Goal: Information Seeking & Learning: Learn about a topic

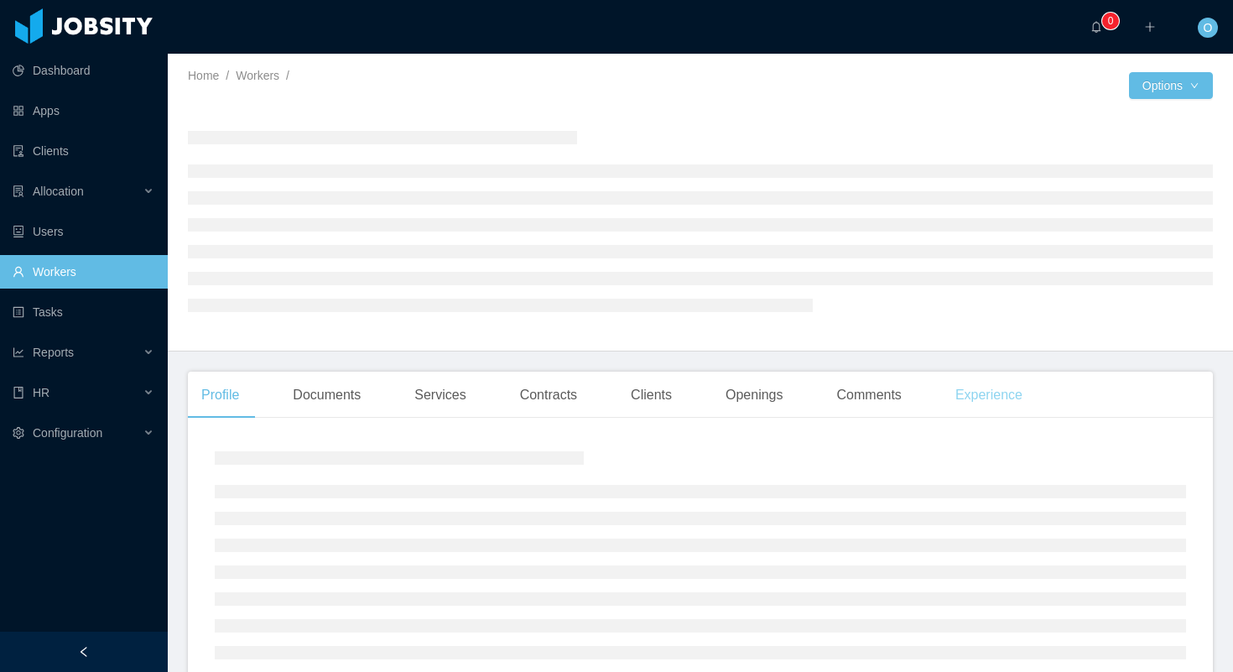
click at [1024, 392] on div "Experience" at bounding box center [989, 395] width 94 height 47
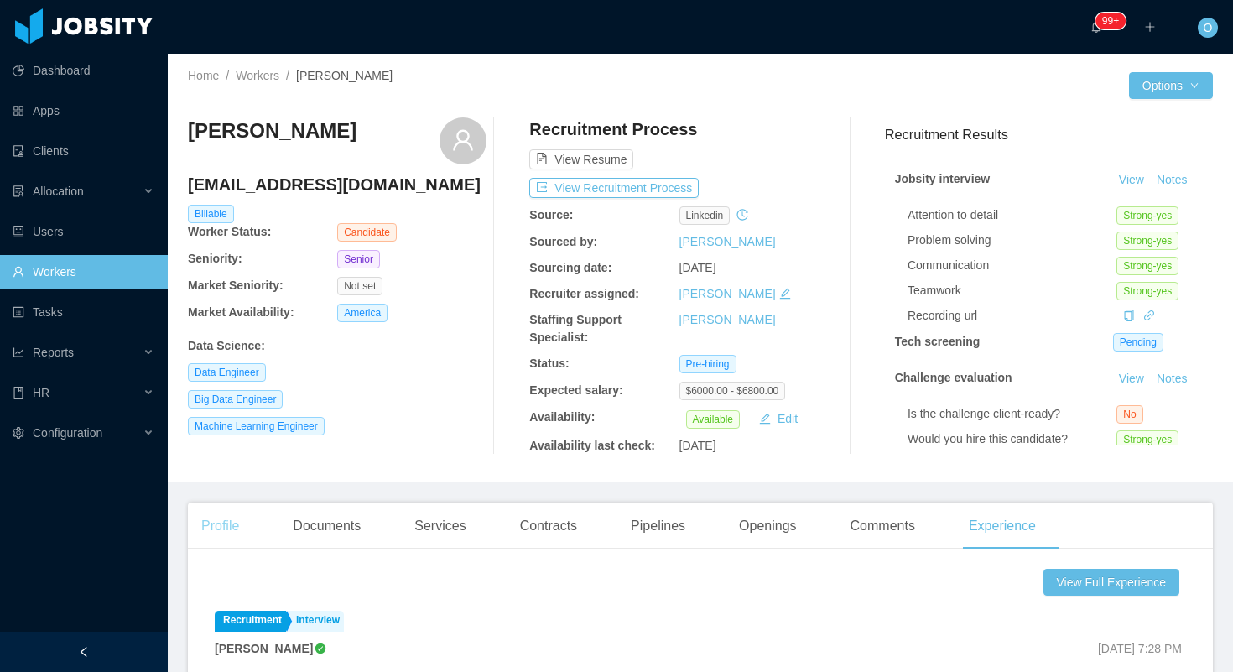
click at [223, 521] on div "Profile" at bounding box center [220, 526] width 65 height 47
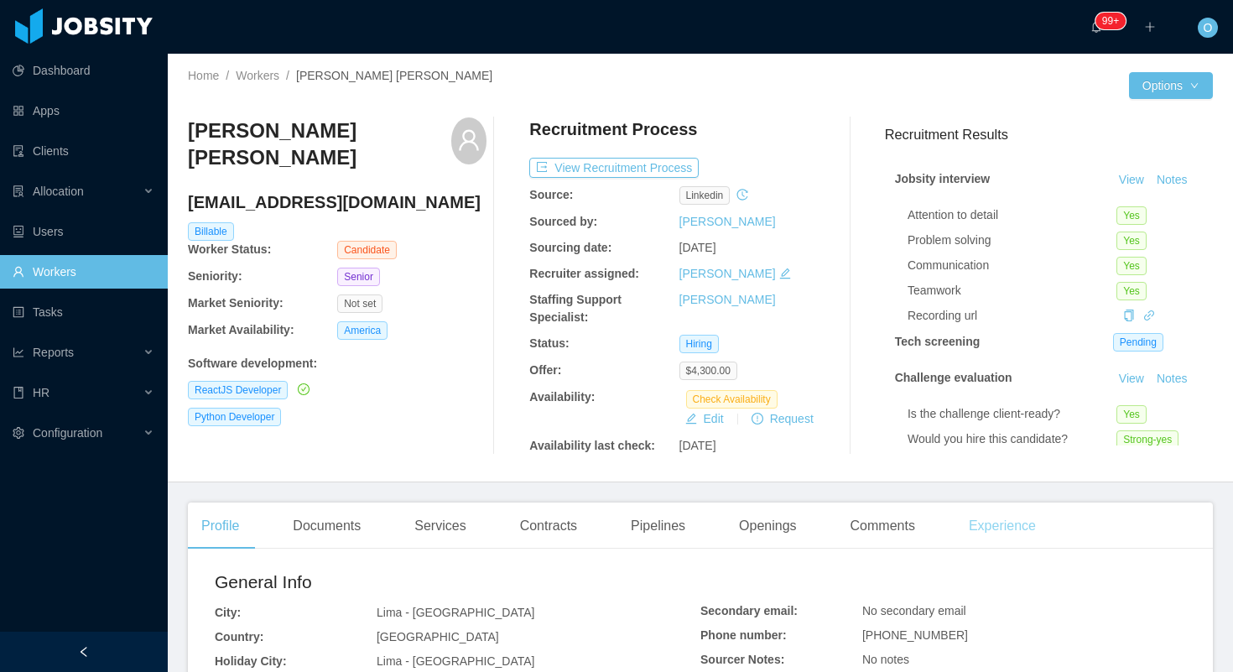
click at [988, 520] on div "Experience" at bounding box center [1003, 526] width 94 height 47
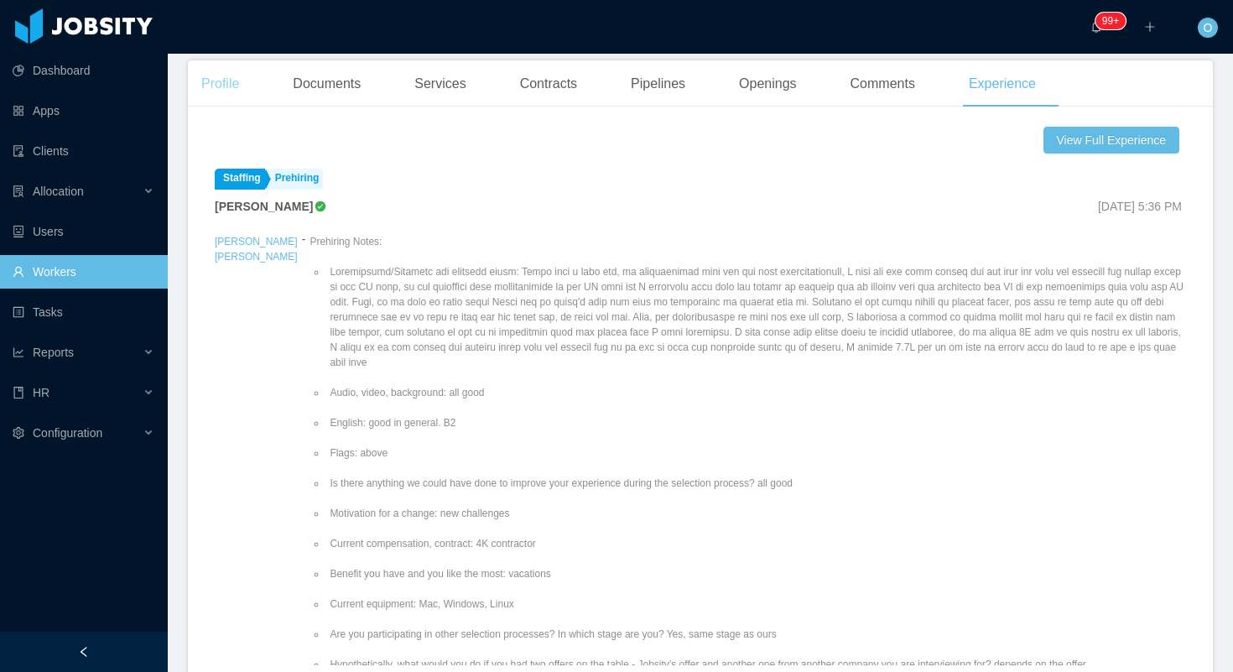
click at [246, 79] on div "Profile" at bounding box center [220, 83] width 65 height 47
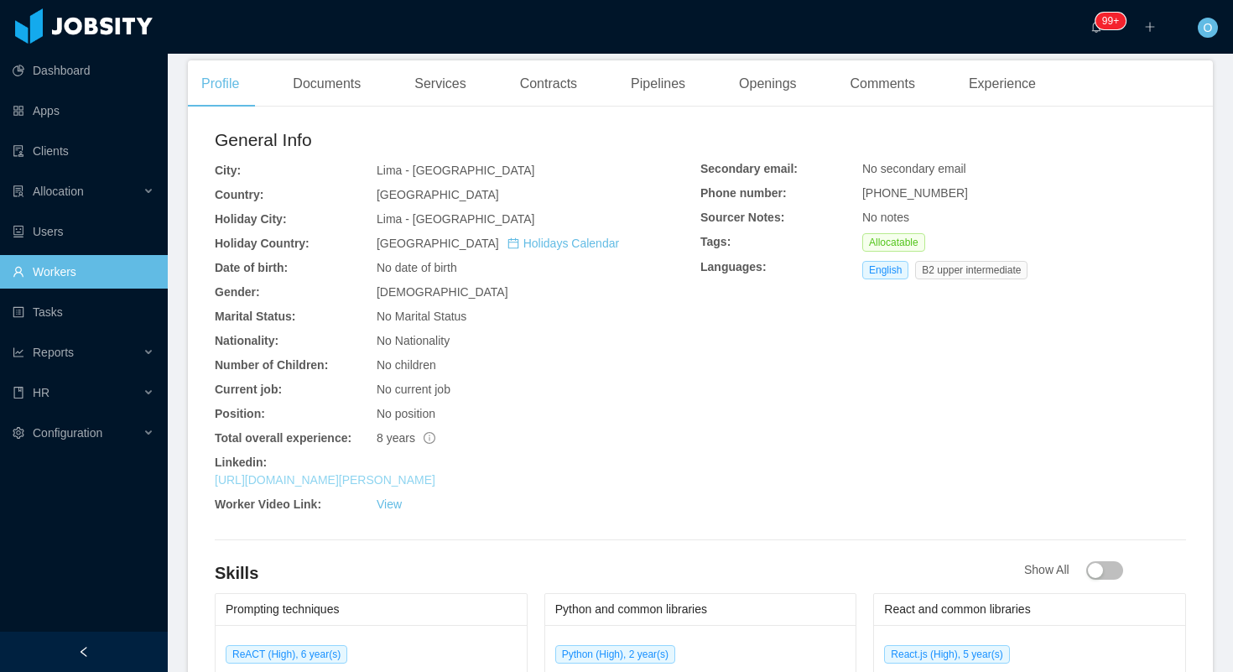
click at [351, 473] on link "https://www.linkedin.com/in/flavio-alfonso-bravo-santos" at bounding box center [325, 479] width 221 height 13
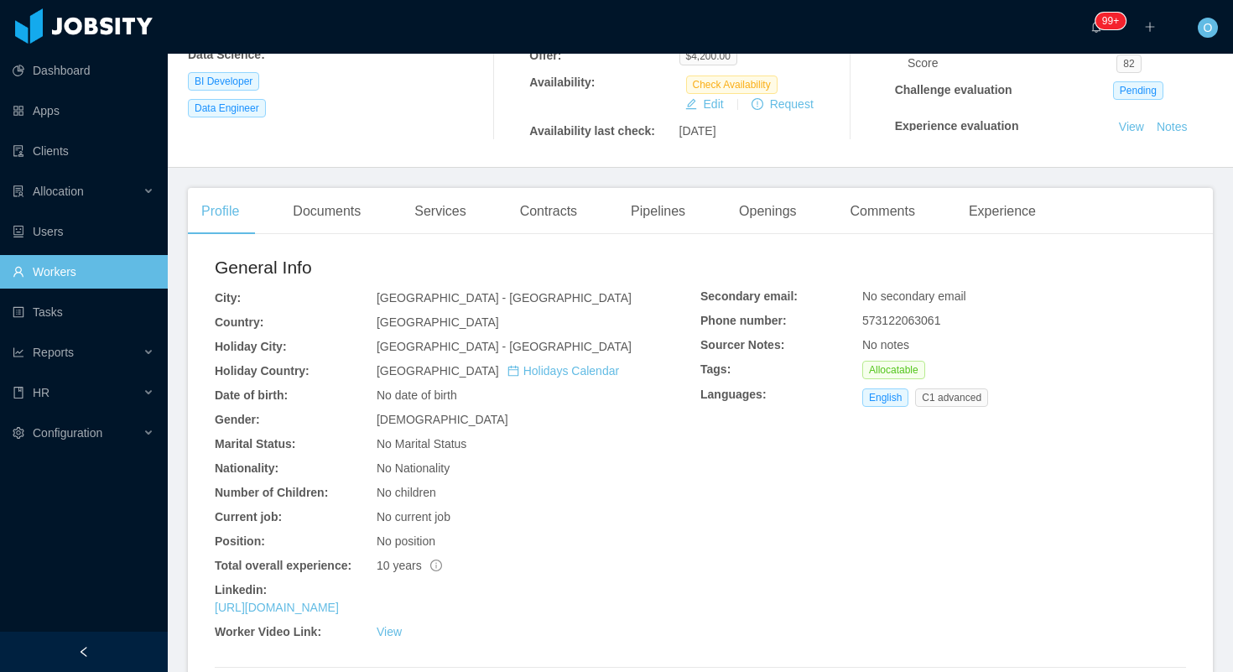
scroll to position [391, 0]
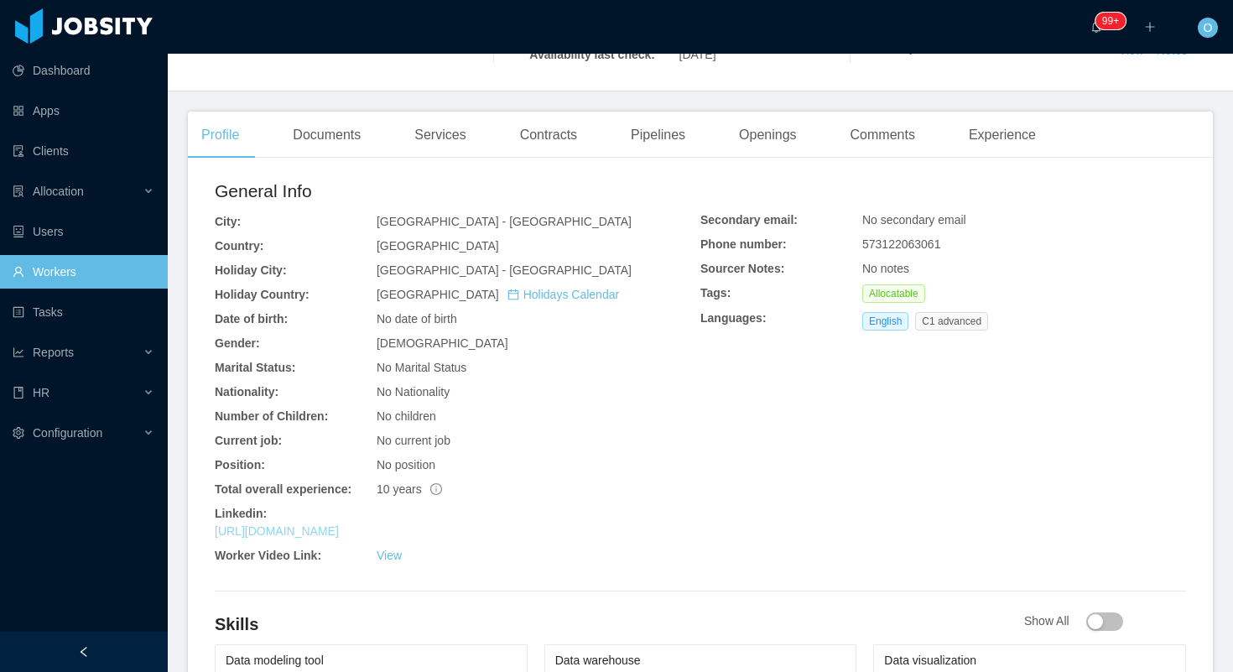
click at [339, 527] on link "[URL][DOMAIN_NAME]" at bounding box center [277, 530] width 124 height 13
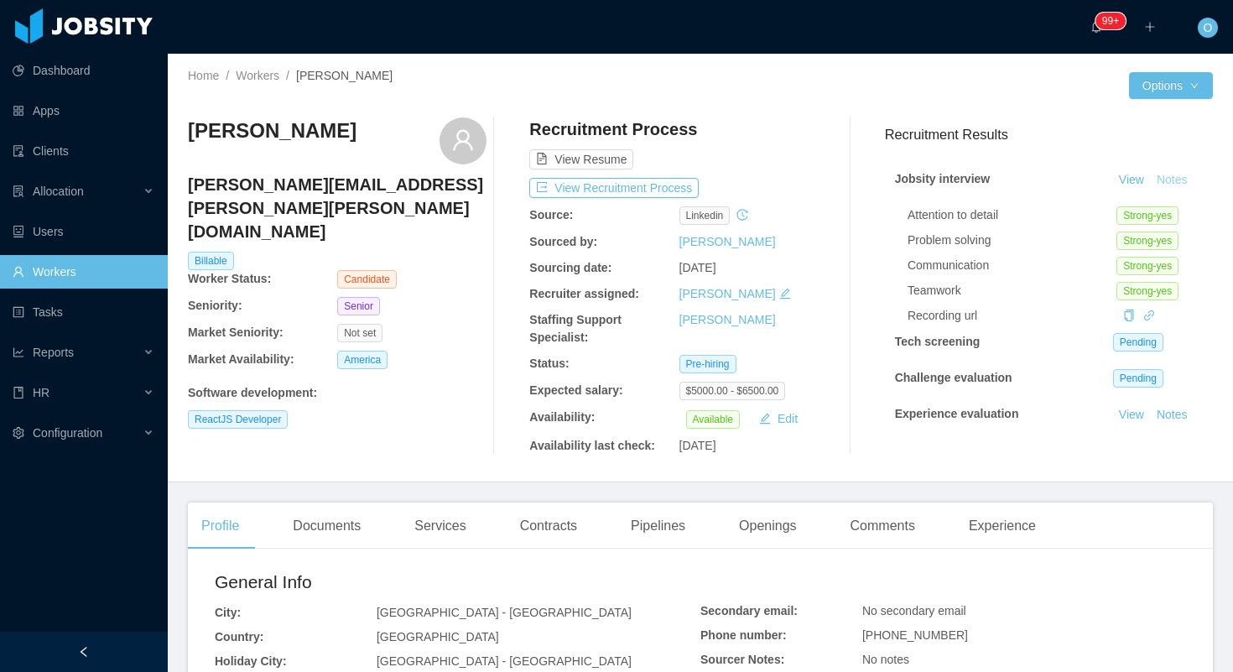
click at [1161, 183] on button "Notes" at bounding box center [1172, 180] width 44 height 20
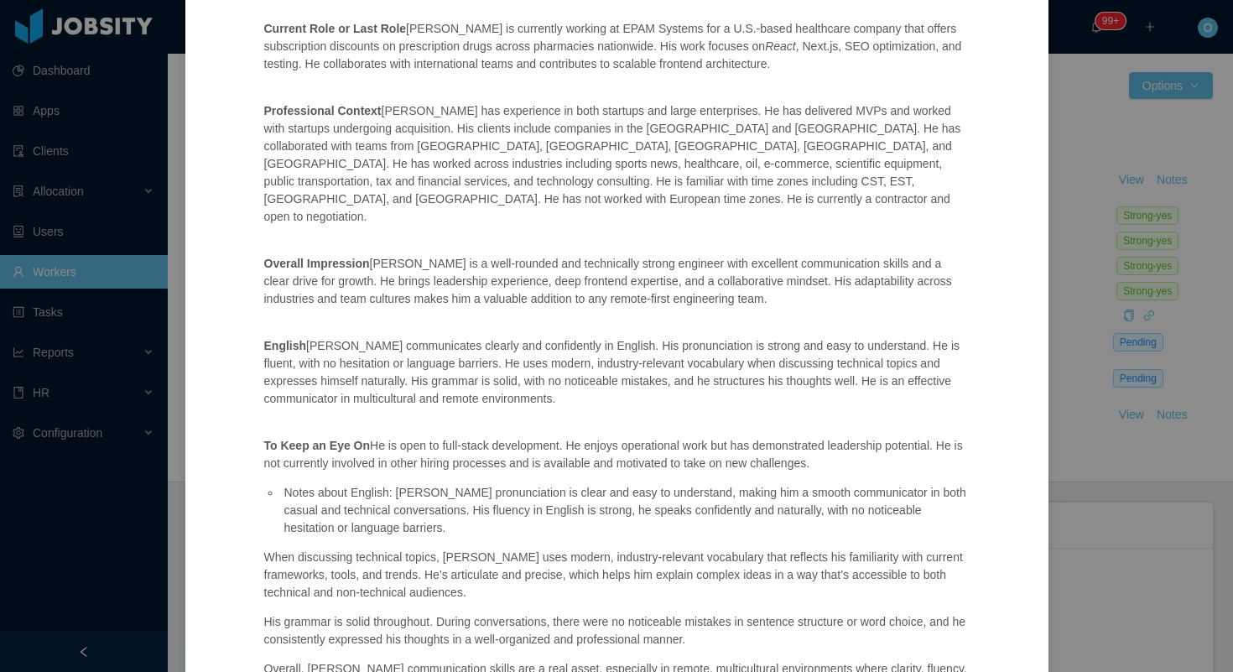
scroll to position [560, 0]
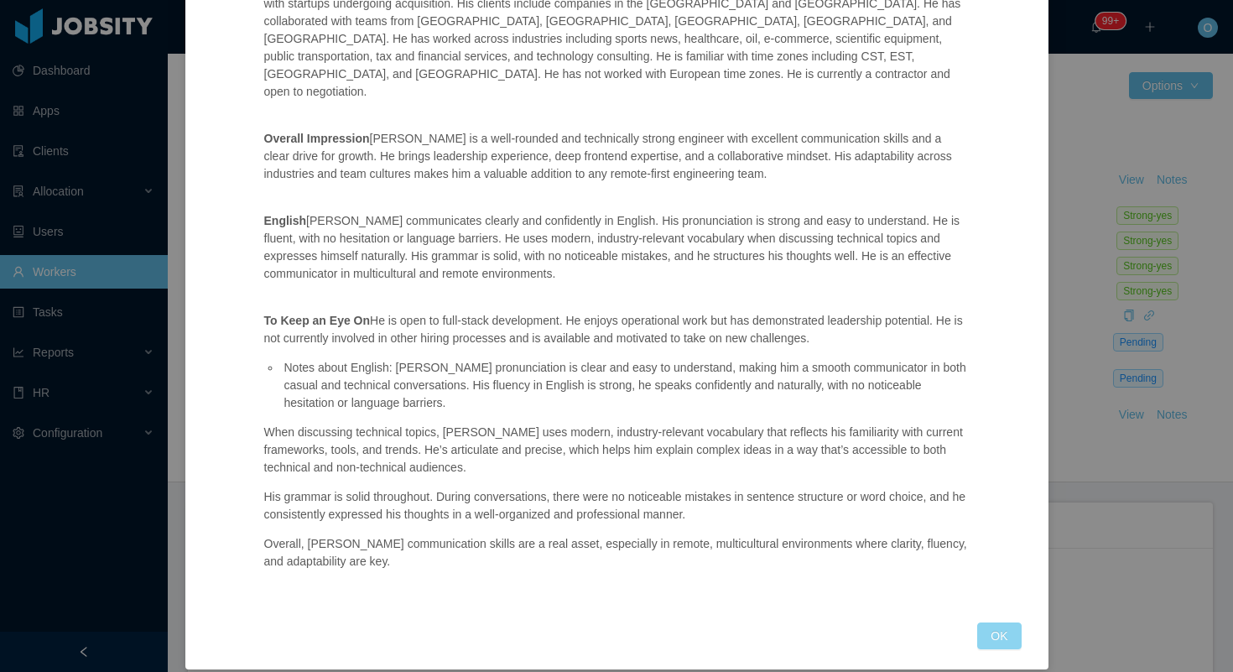
click at [998, 623] on button "OK" at bounding box center [999, 636] width 44 height 27
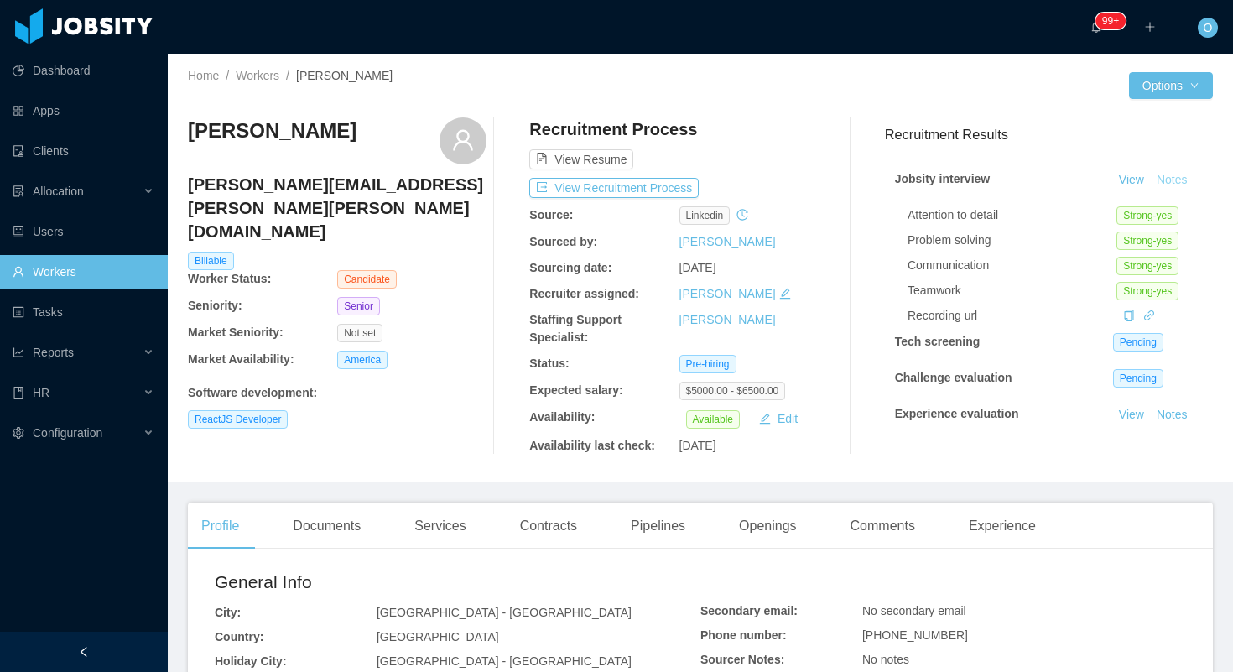
scroll to position [477, 0]
click at [1012, 532] on div "Experience" at bounding box center [1003, 526] width 94 height 47
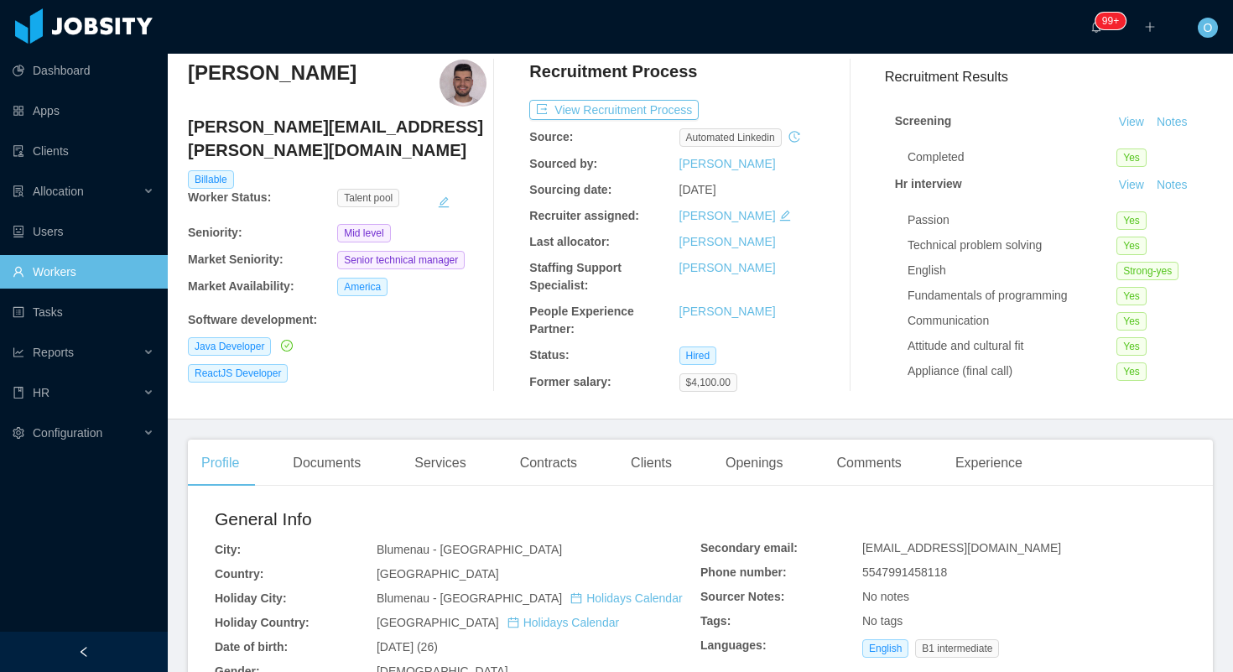
scroll to position [60, 0]
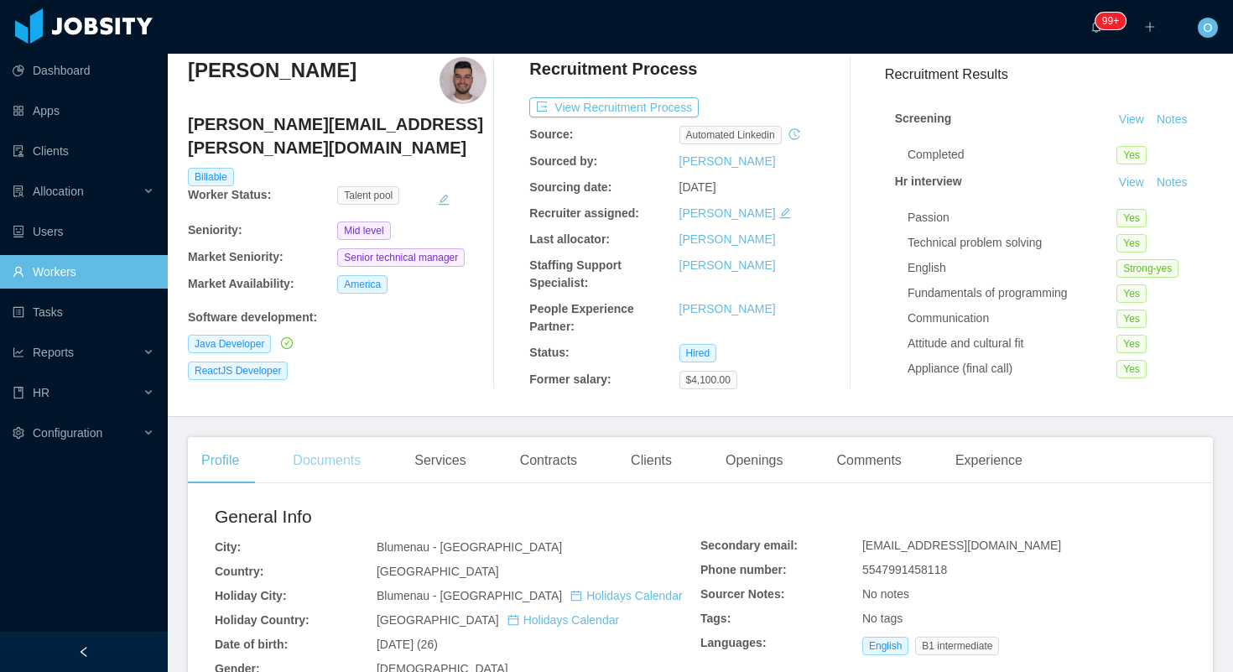
click at [359, 455] on div "Documents" at bounding box center [326, 460] width 95 height 47
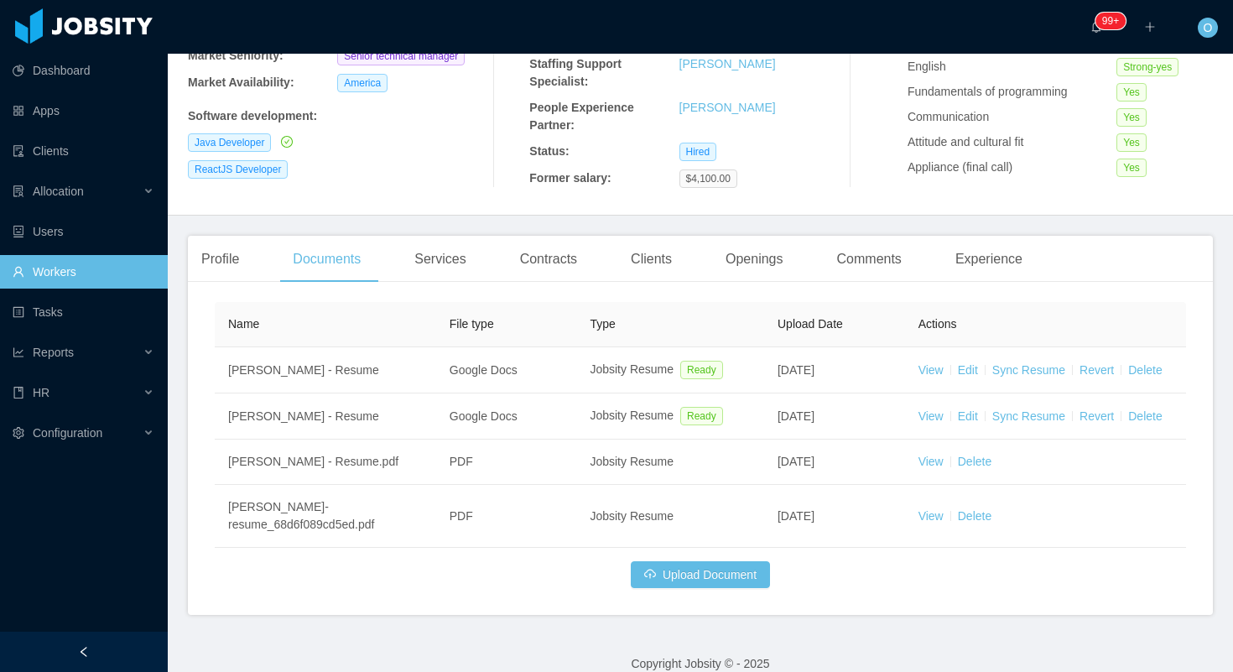
scroll to position [264, 0]
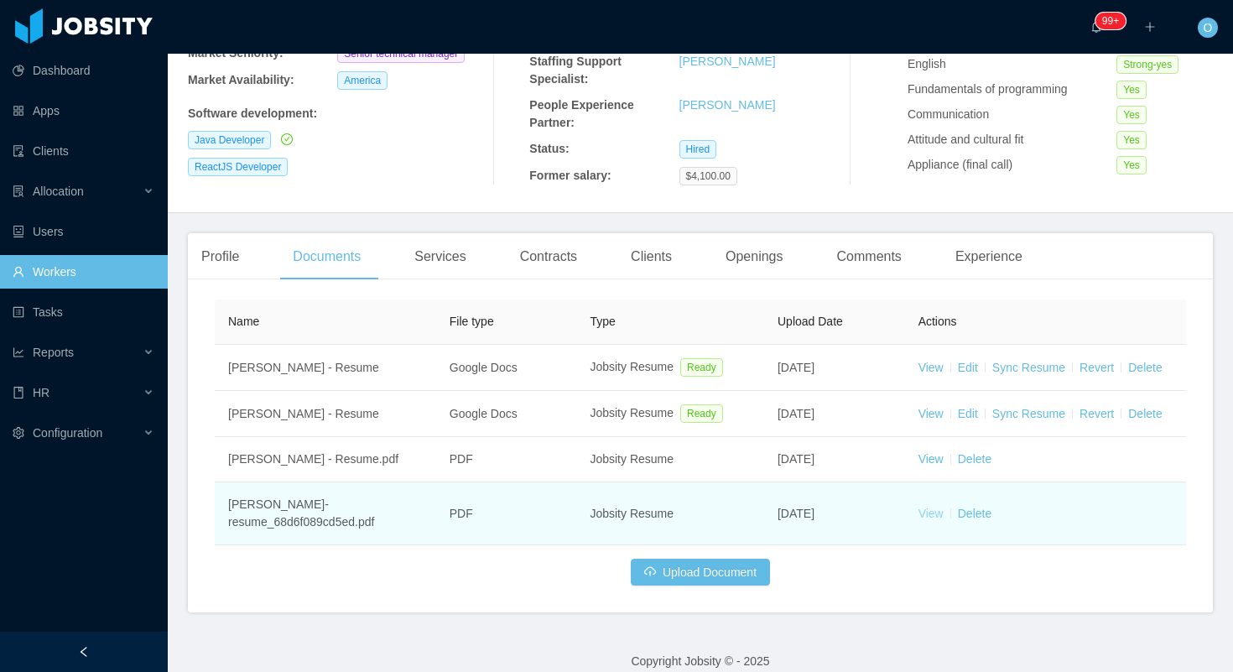
click at [938, 513] on link "View" at bounding box center [931, 513] width 25 height 13
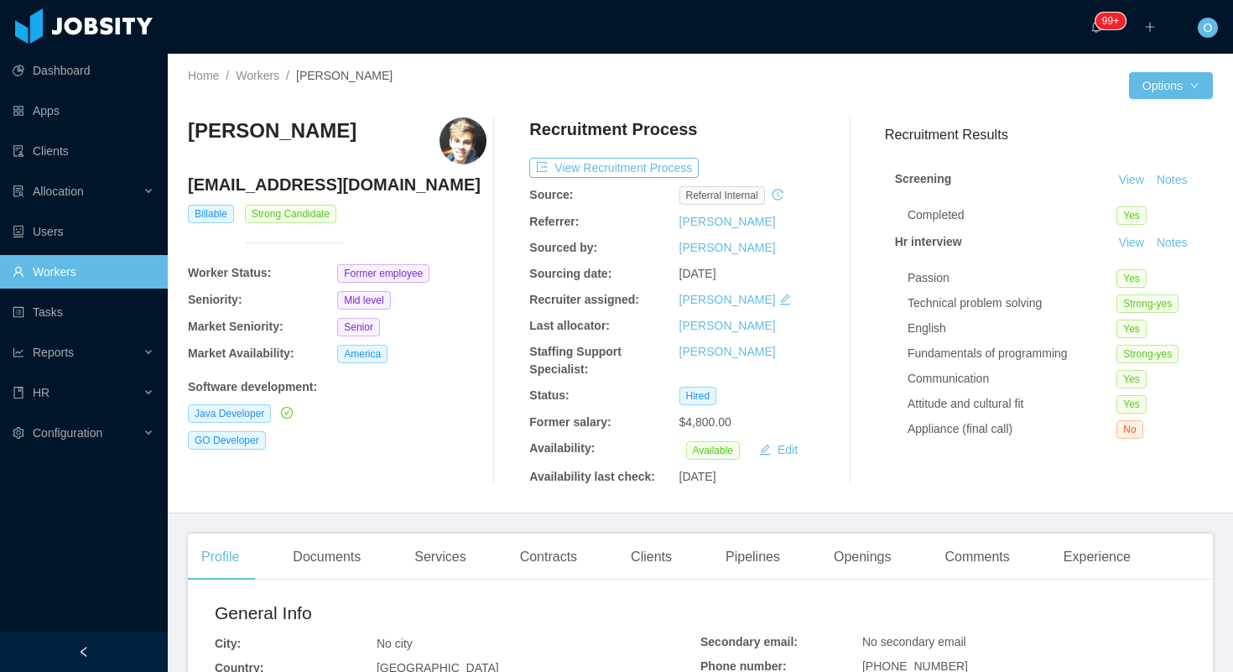
click at [769, 17] on div "··· 99+ ··· ··· O ···" at bounding box center [616, 27] width 1237 height 54
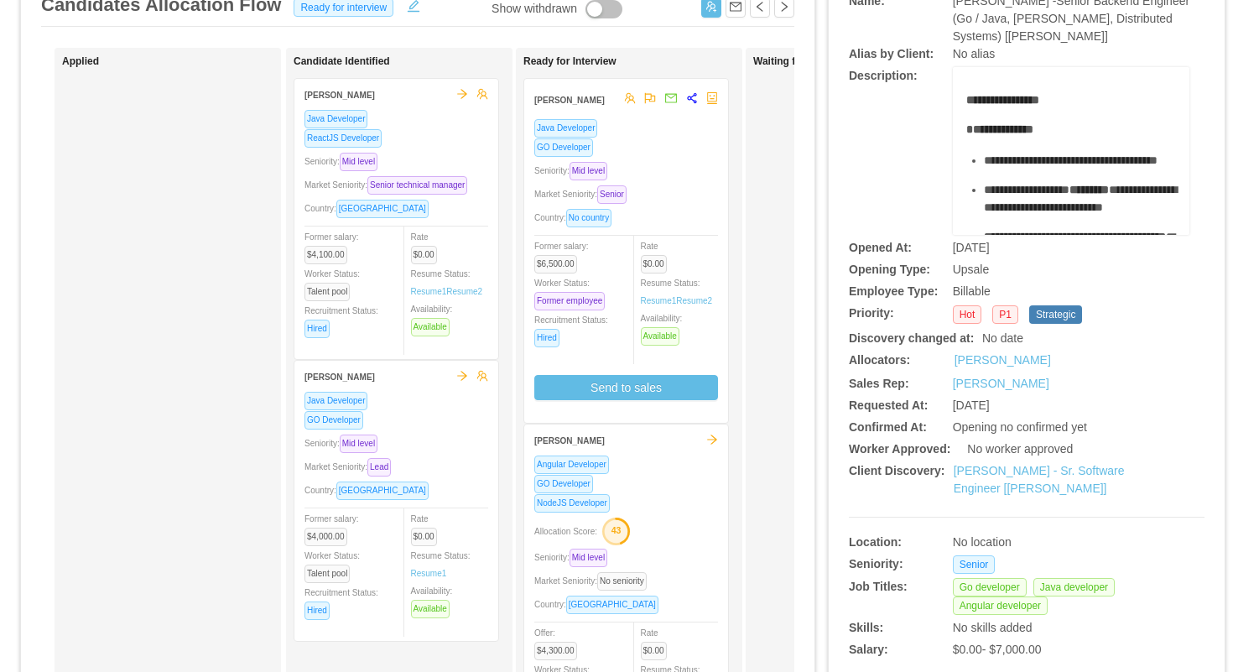
scroll to position [181, 0]
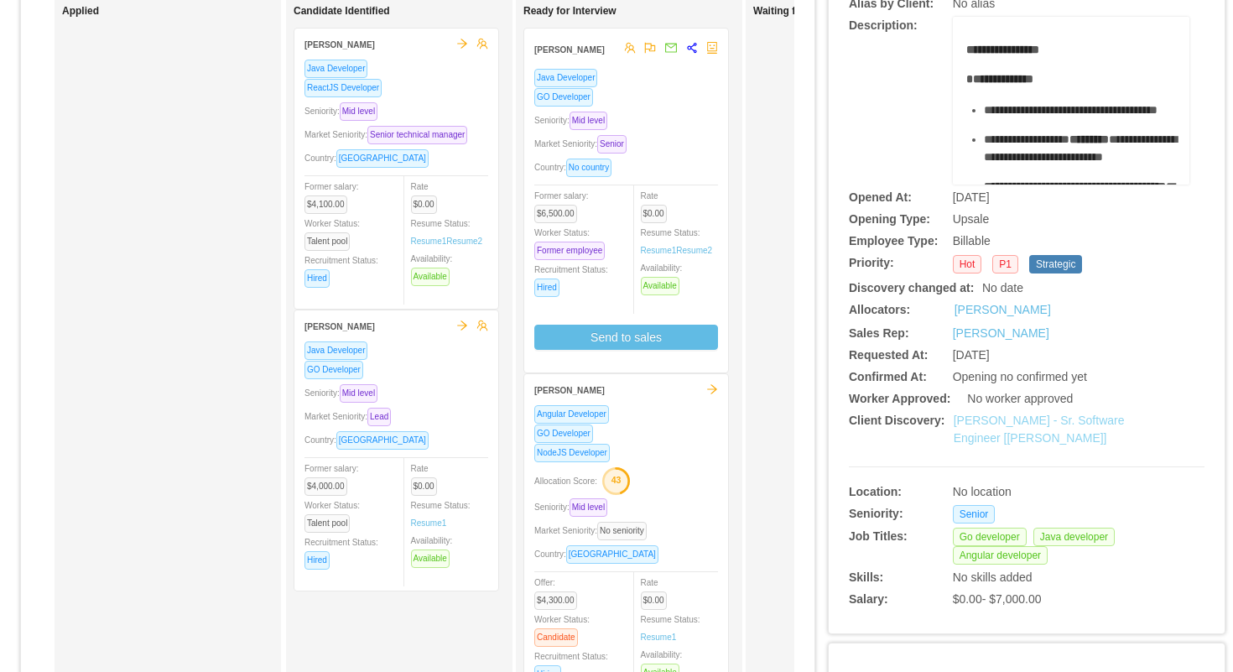
click at [983, 416] on link "McGraw-Hill - Sr. Software Engineer [Sai Yeluri]" at bounding box center [1039, 429] width 171 height 31
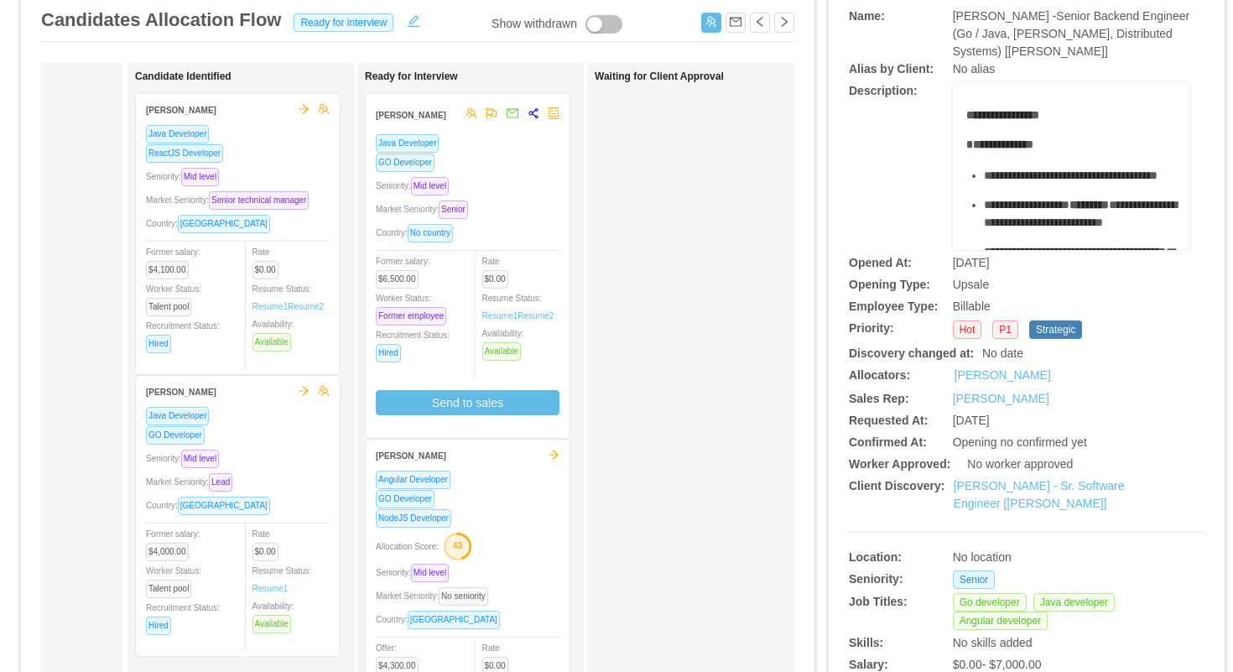
scroll to position [0, 0]
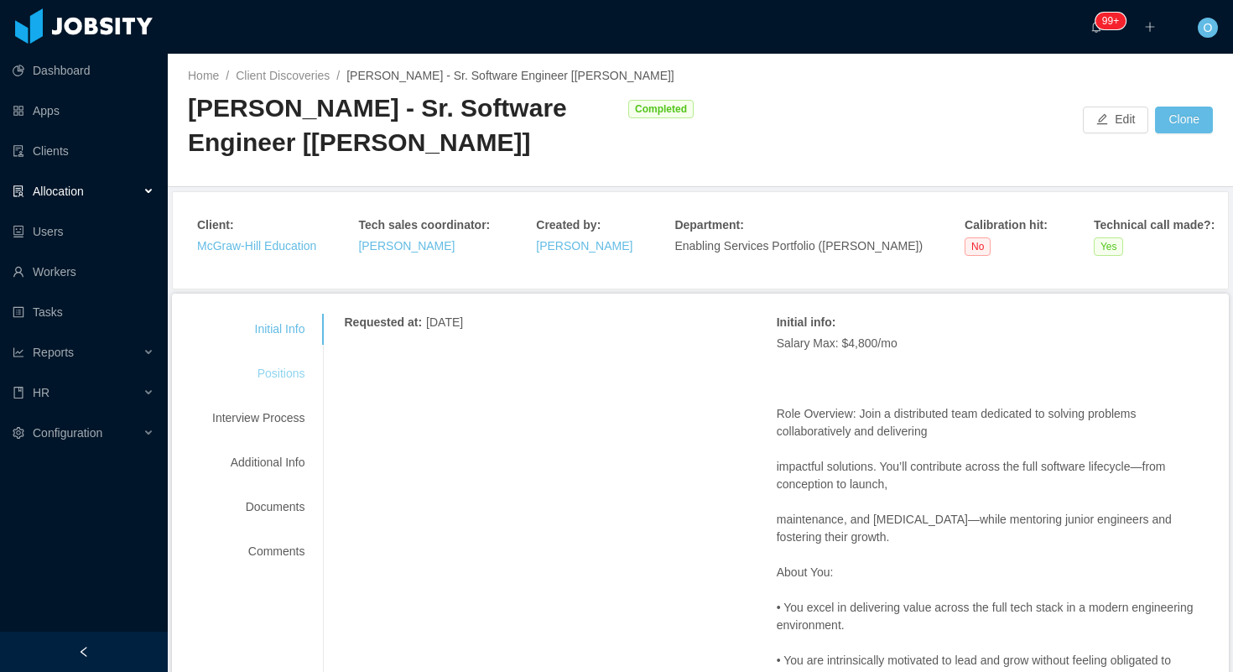
click at [291, 374] on div "Positions" at bounding box center [258, 373] width 133 height 31
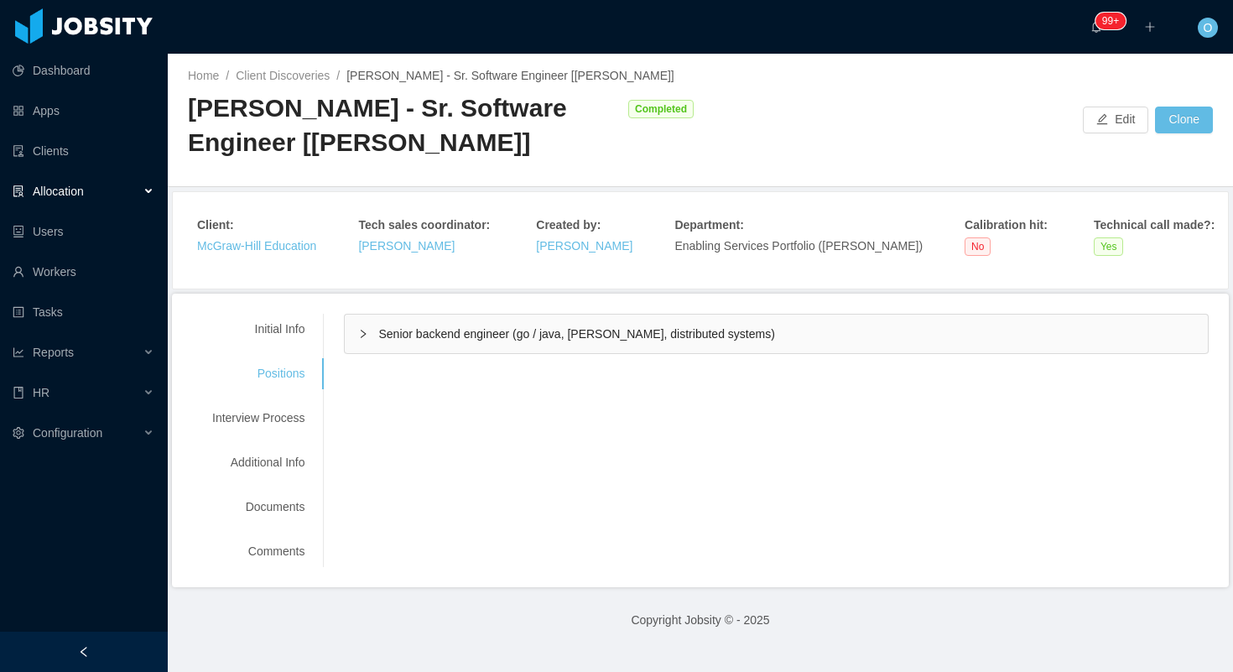
click at [352, 342] on div "Senior backend engineer (go / java, kafka, distributed systems)" at bounding box center [776, 334] width 863 height 39
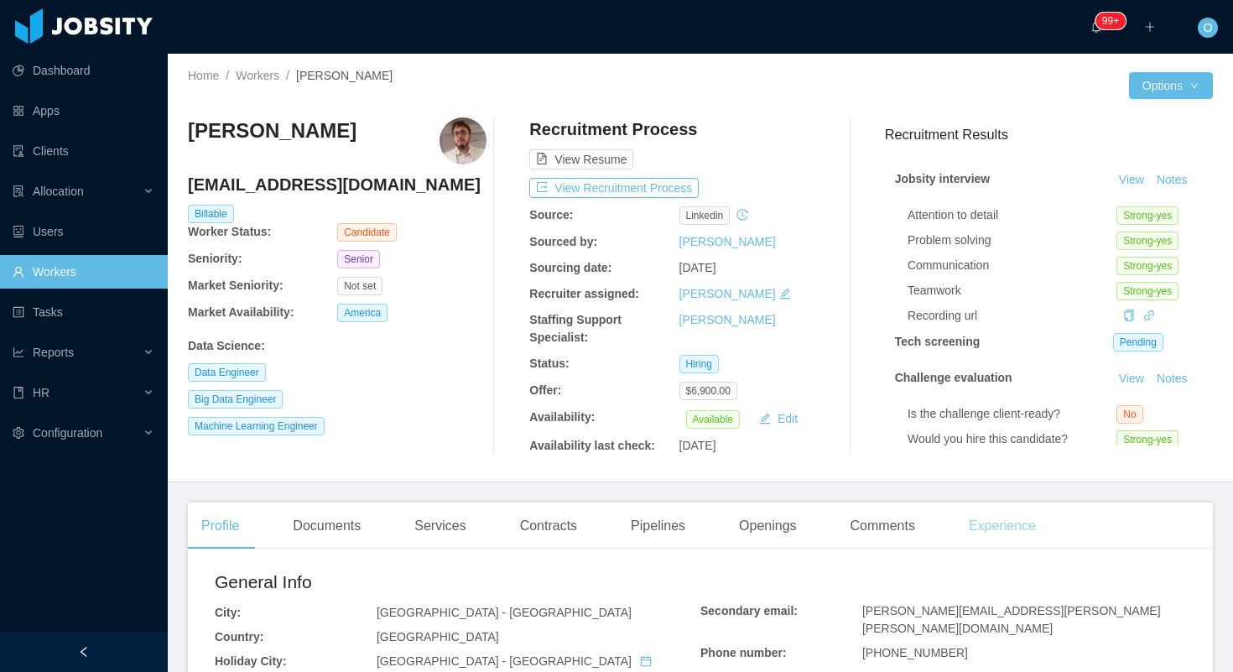
click at [984, 506] on div "Experience" at bounding box center [1003, 526] width 94 height 47
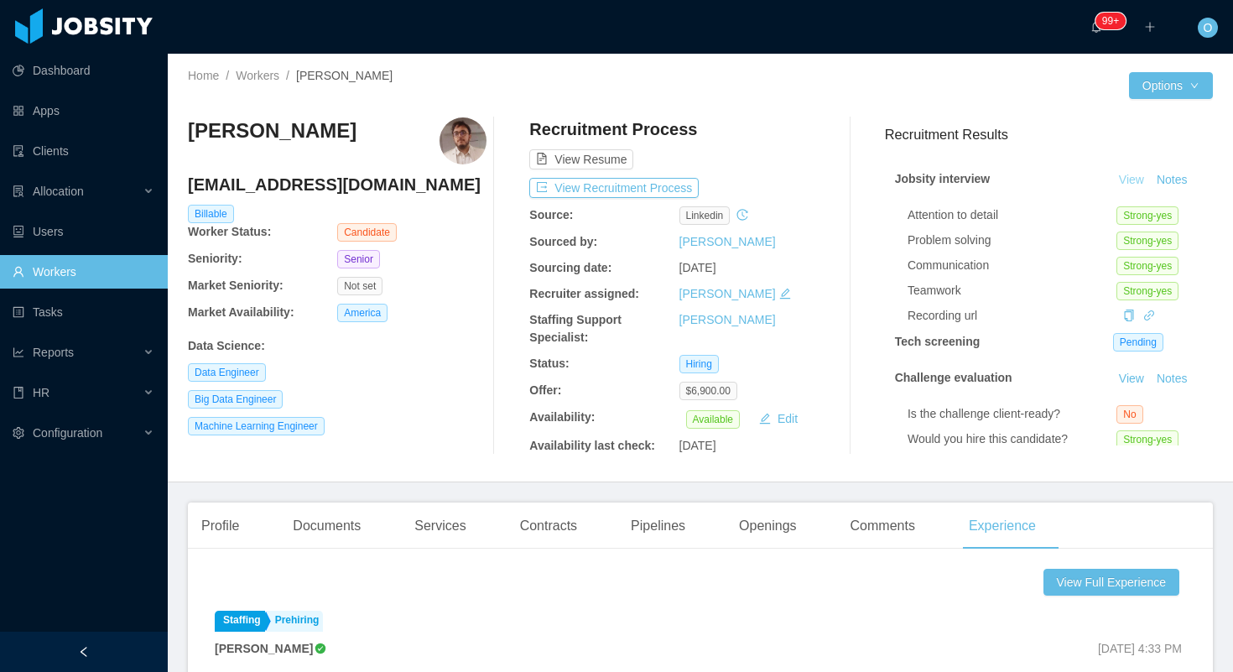
click at [1125, 182] on link "View" at bounding box center [1131, 179] width 37 height 13
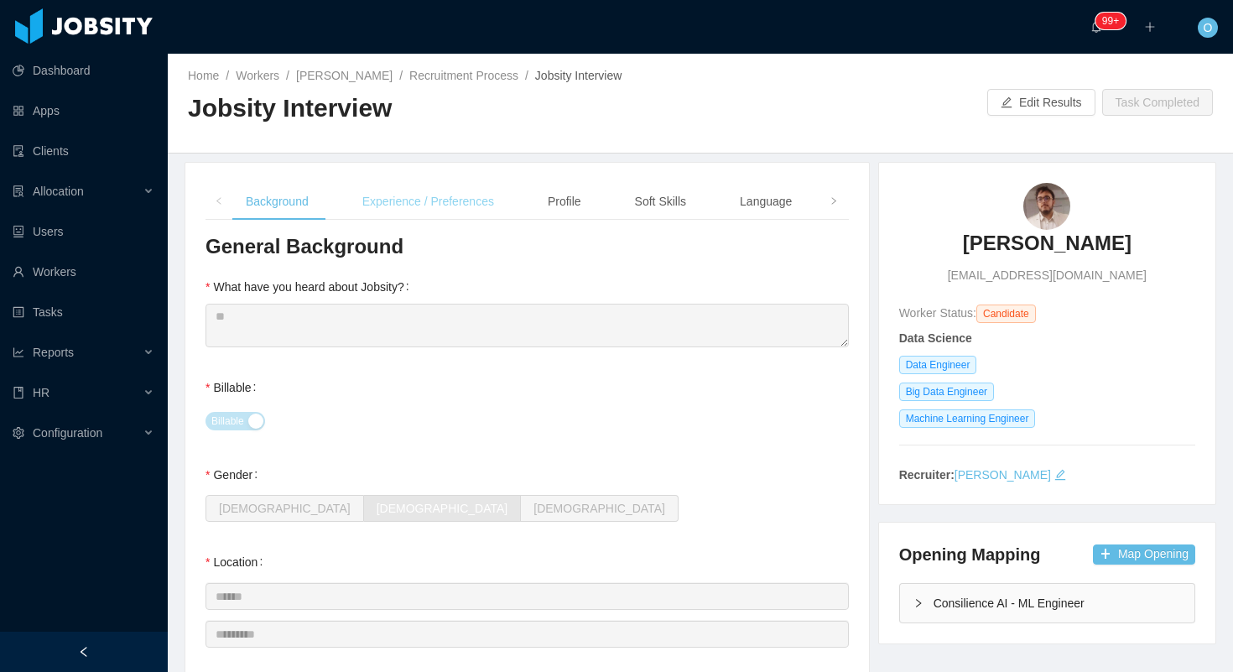
click at [488, 219] on div "Experience / Preferences" at bounding box center [428, 202] width 159 height 38
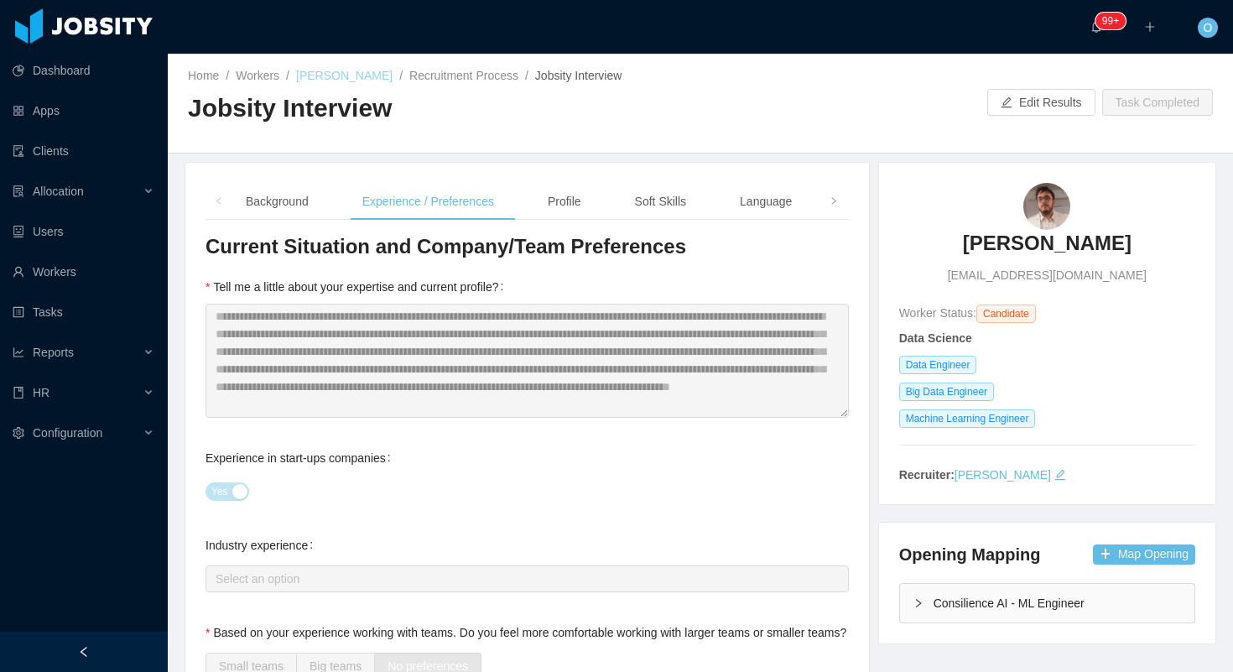
click at [358, 78] on link "Fabio Rosindo Daher de Barros" at bounding box center [344, 75] width 96 height 13
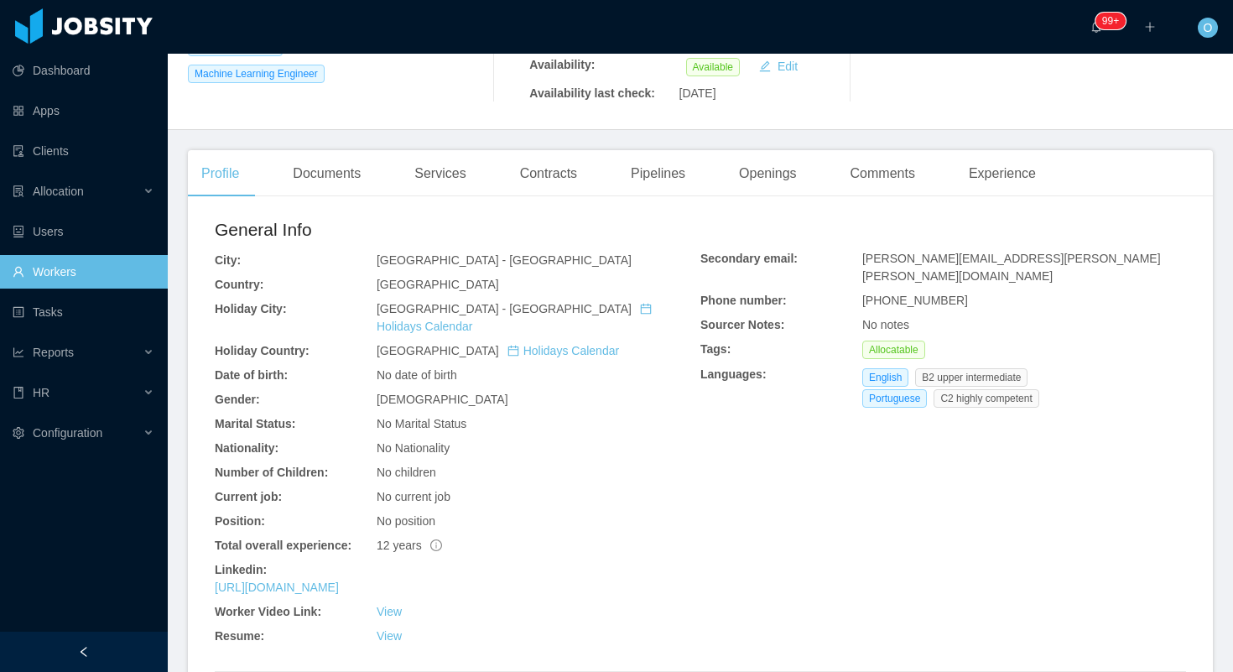
scroll to position [392, 0]
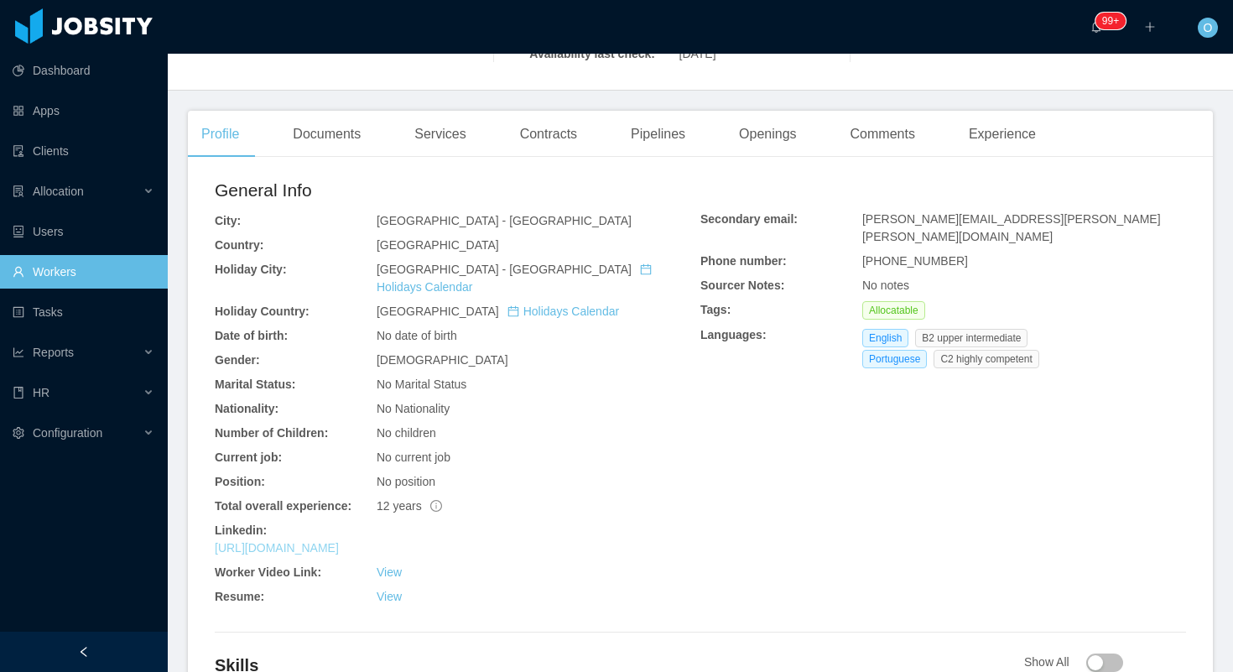
click at [339, 541] on link "https://www.linkedin.com/in/fabiordb" at bounding box center [277, 547] width 124 height 13
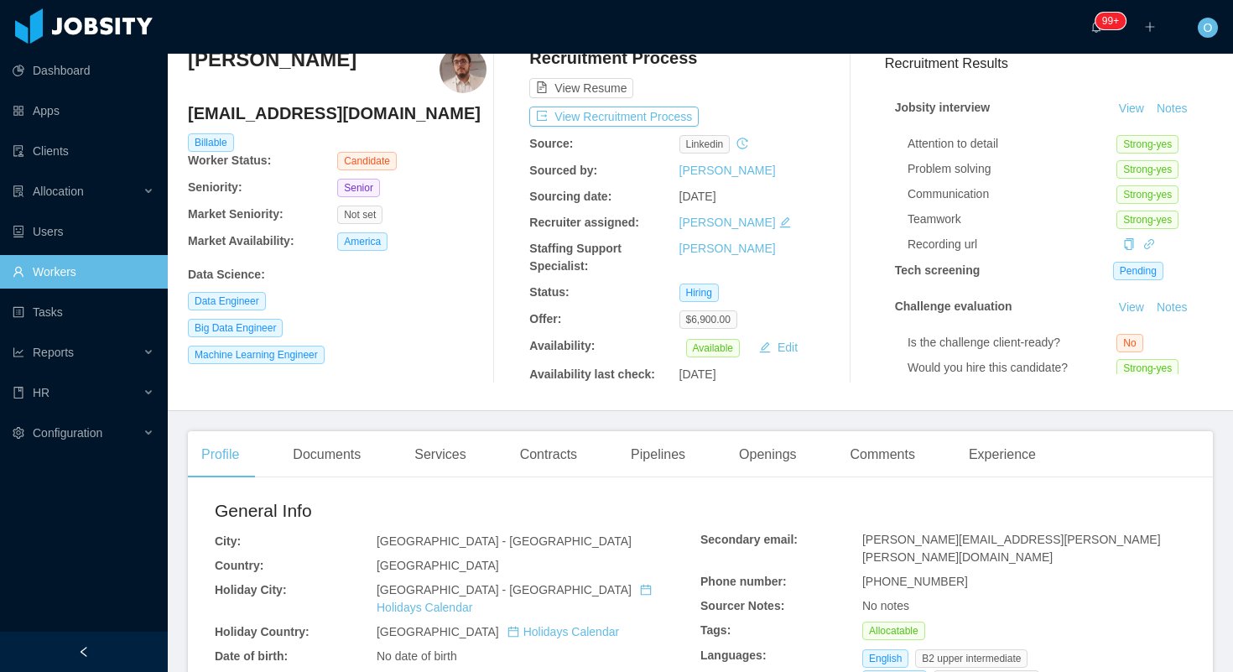
scroll to position [0, 0]
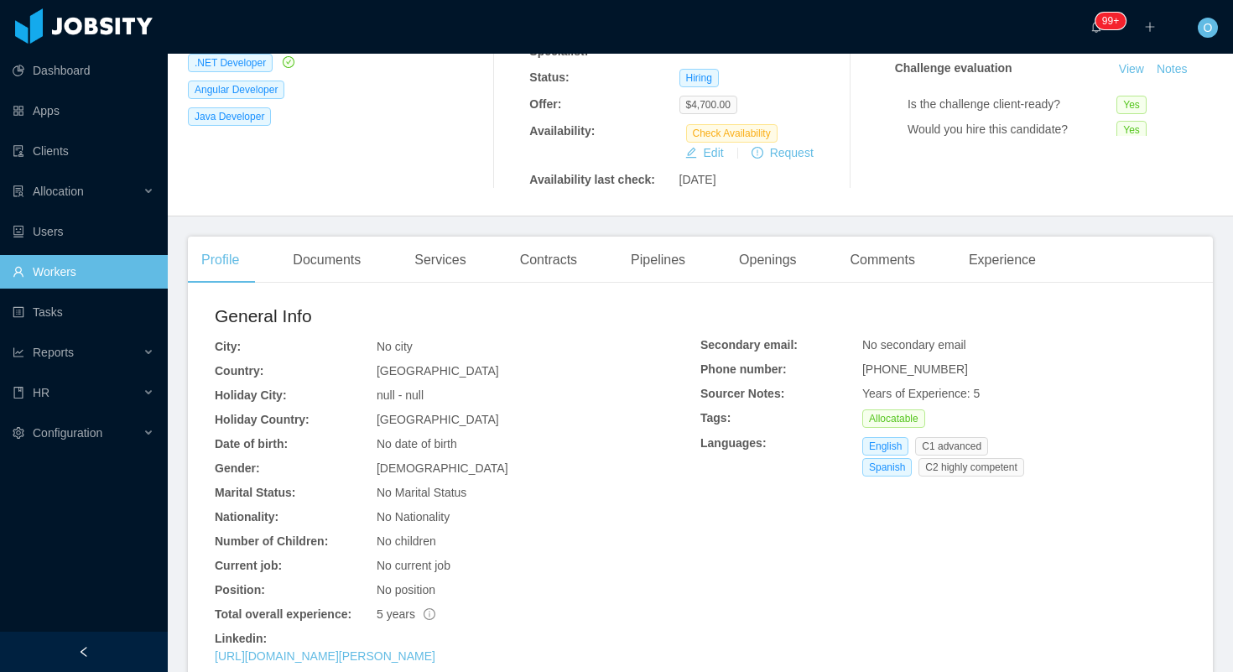
scroll to position [322, 0]
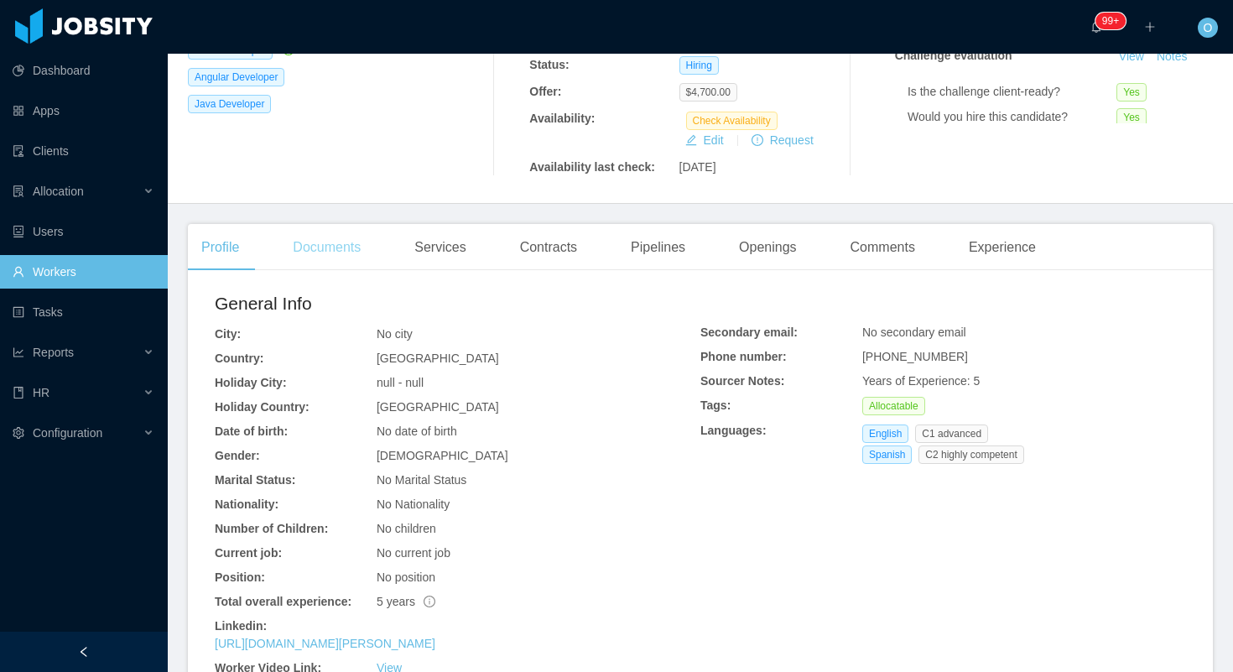
click at [348, 231] on div "Documents" at bounding box center [326, 247] width 95 height 47
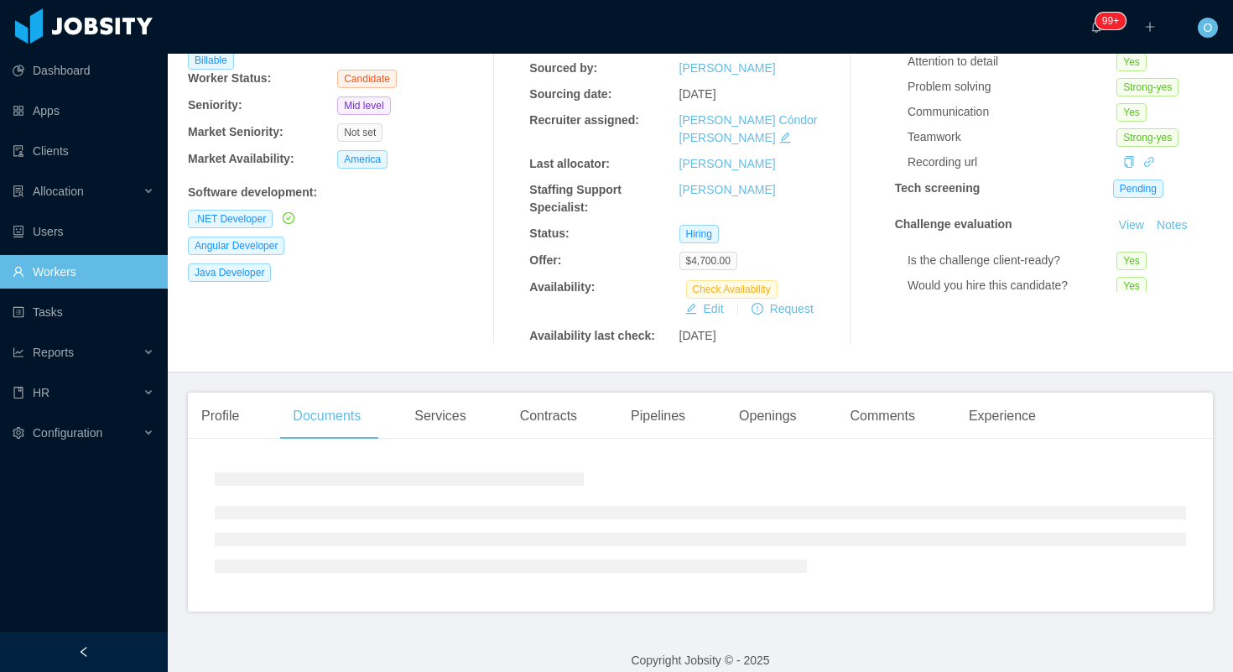
scroll to position [285, 0]
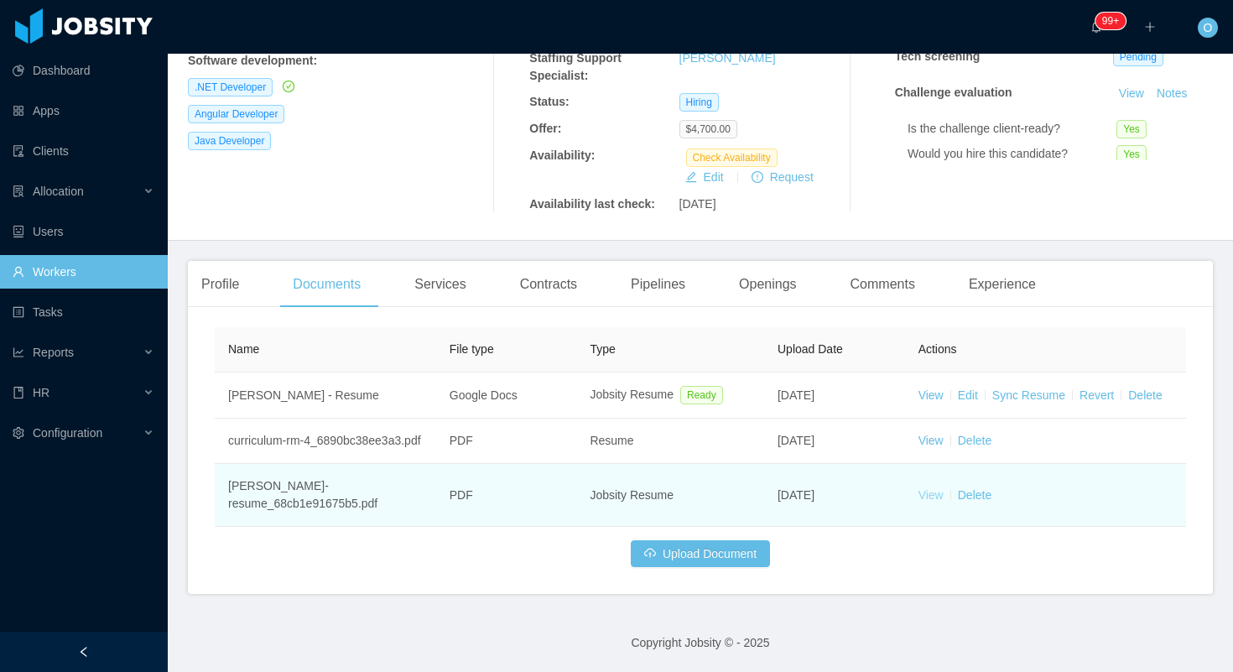
click at [930, 488] on link "View" at bounding box center [931, 494] width 25 height 13
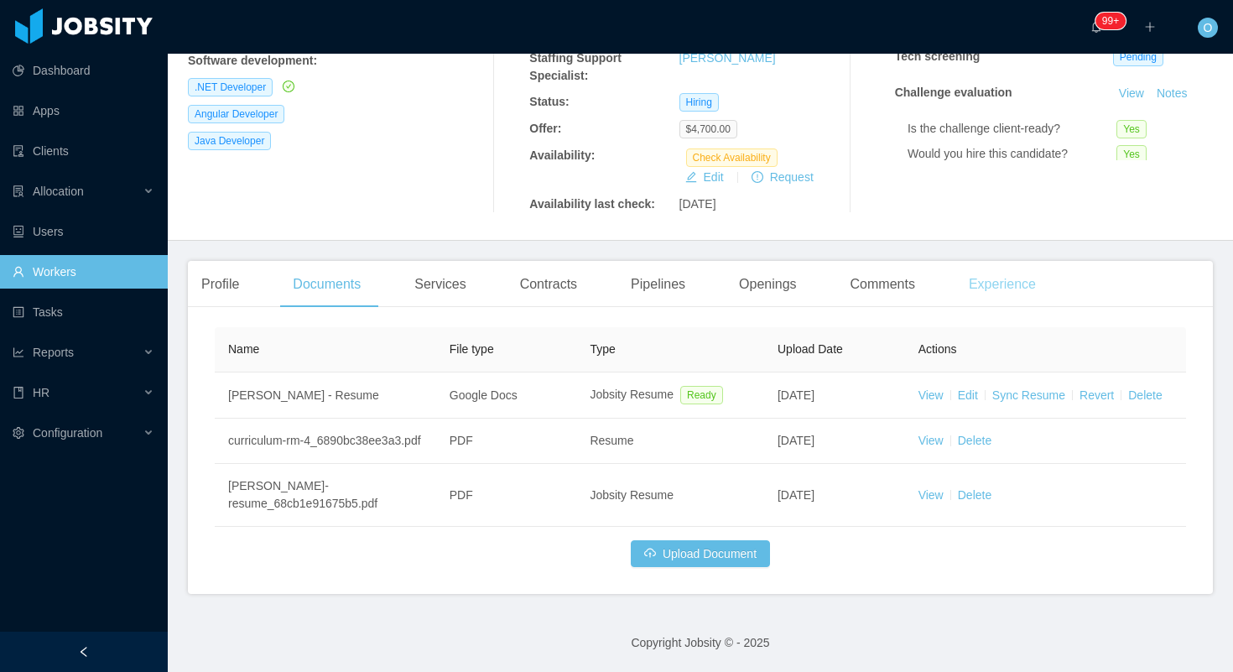
click at [1039, 270] on div "Experience" at bounding box center [1003, 284] width 94 height 47
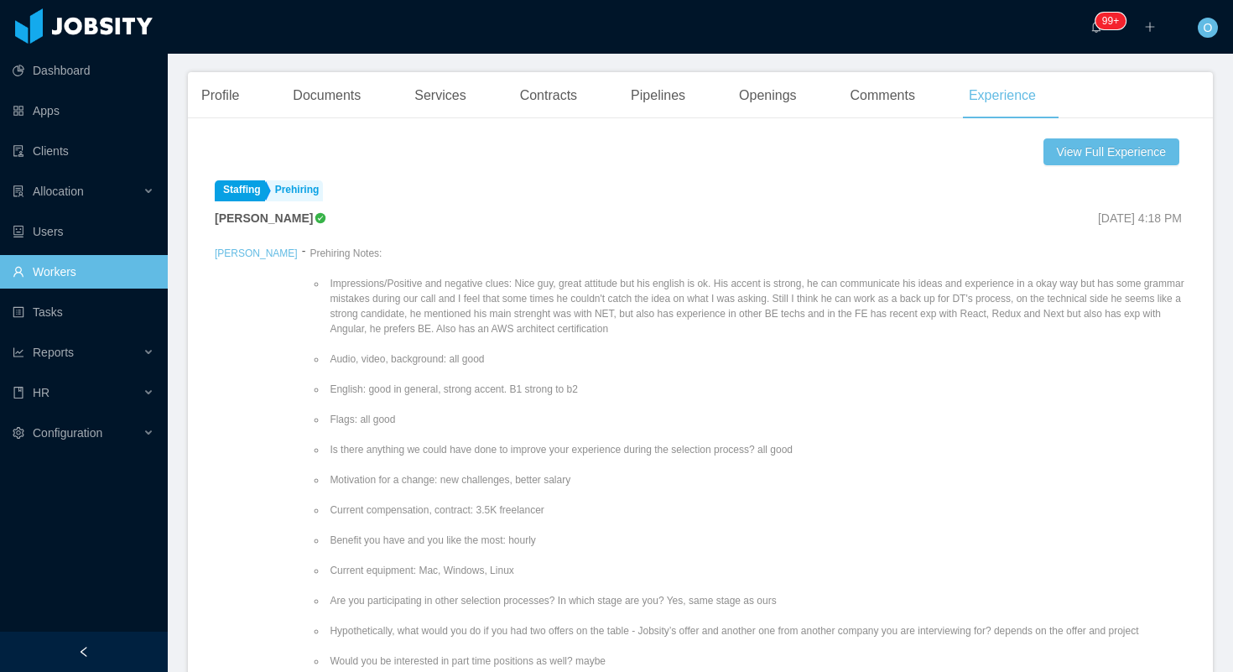
scroll to position [482, 0]
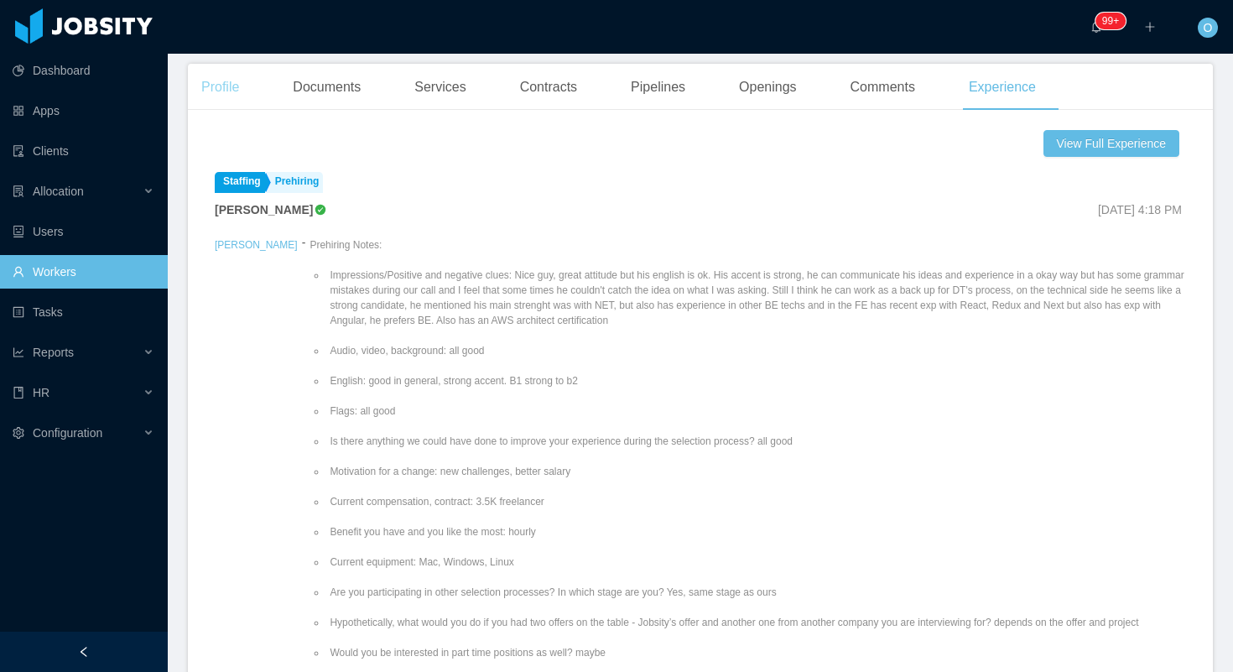
click at [241, 86] on div "Profile" at bounding box center [220, 87] width 65 height 47
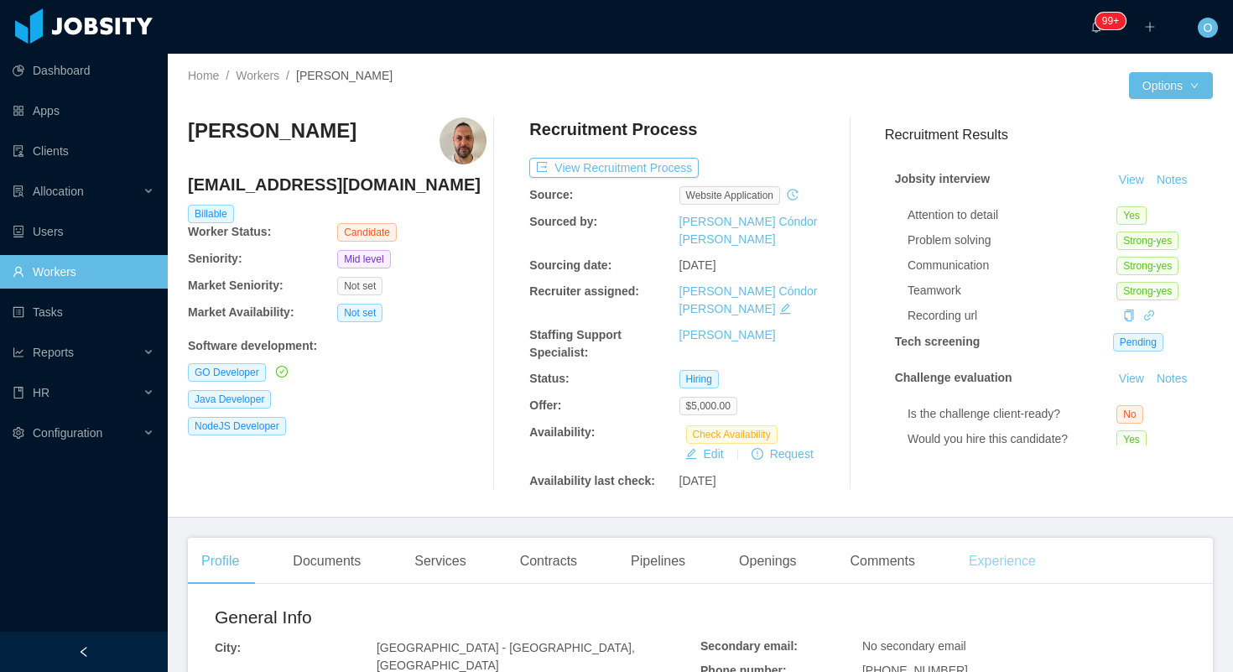
click at [998, 538] on div "Experience" at bounding box center [1003, 561] width 94 height 47
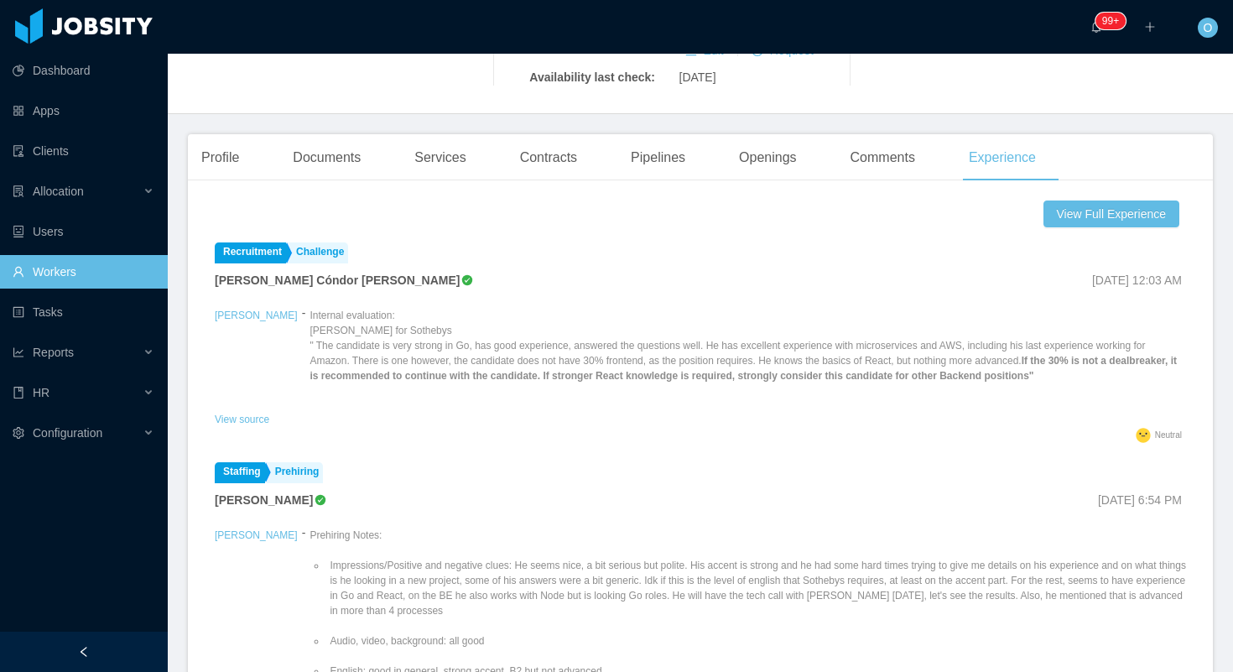
scroll to position [399, 0]
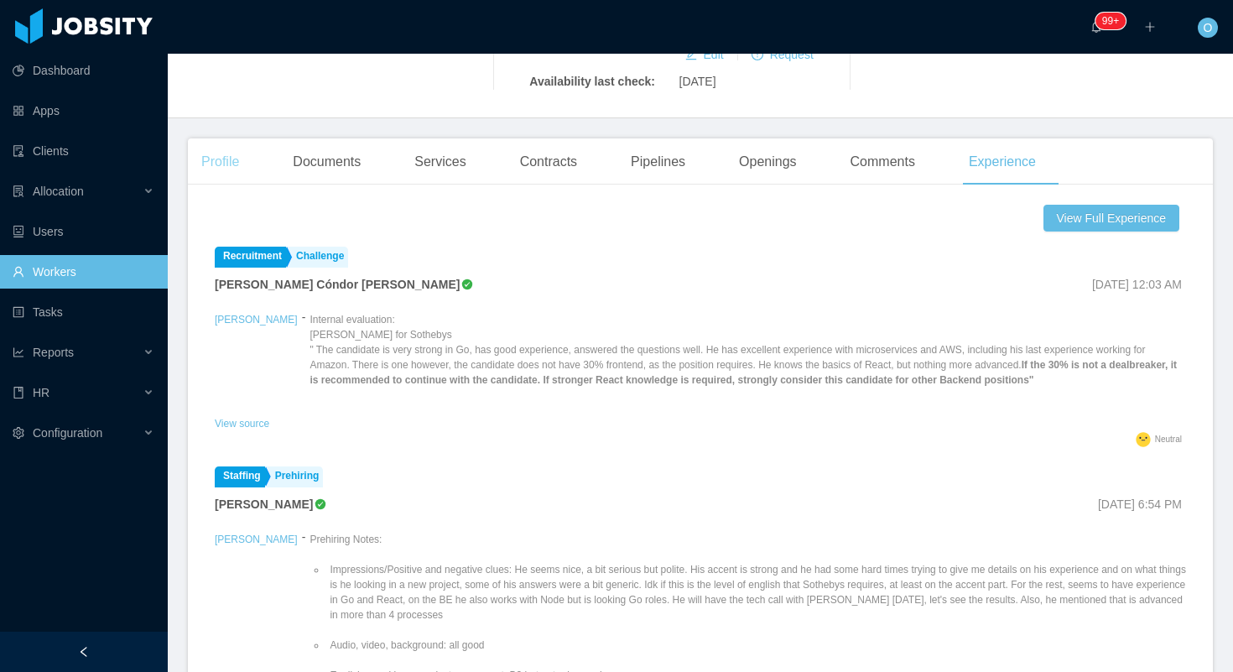
click at [232, 138] on div "Profile" at bounding box center [220, 161] width 65 height 47
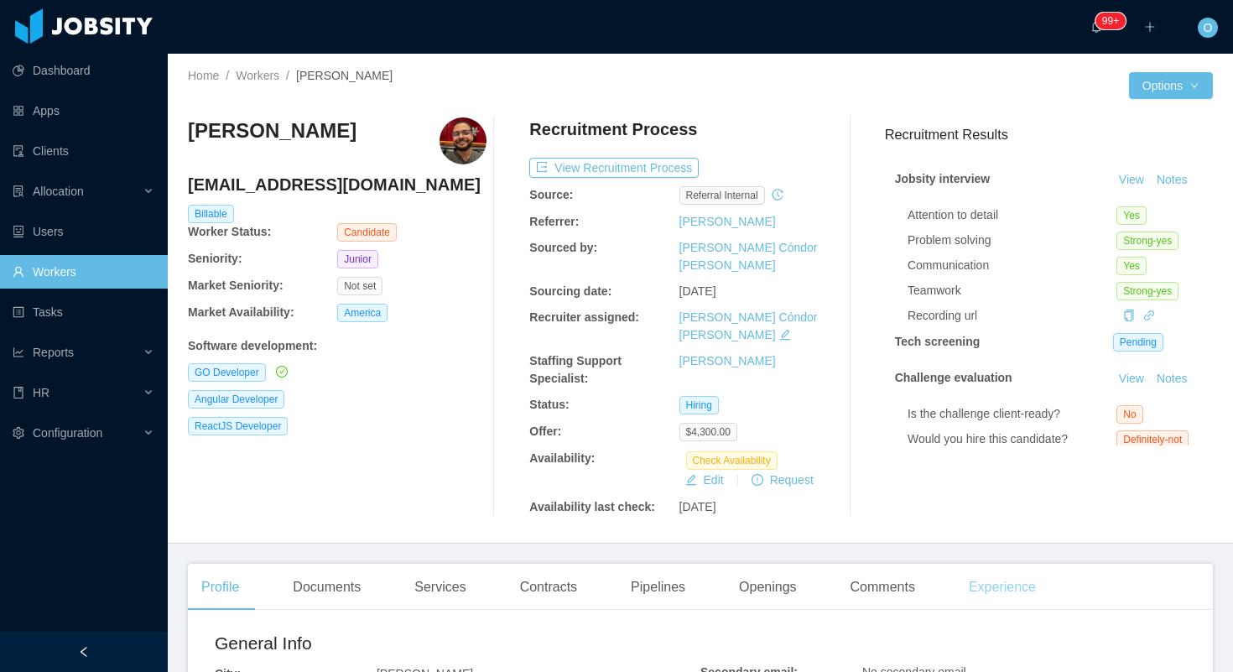
click at [989, 564] on div "Experience" at bounding box center [1003, 587] width 94 height 47
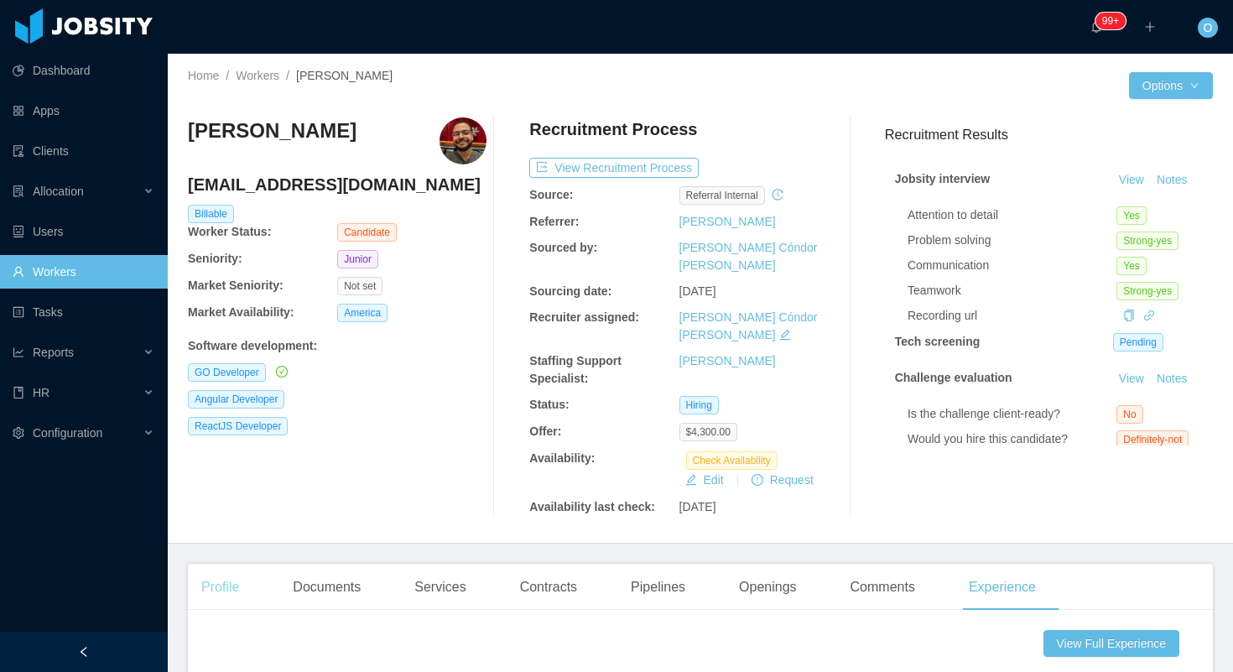
click at [227, 564] on div "Profile" at bounding box center [220, 587] width 65 height 47
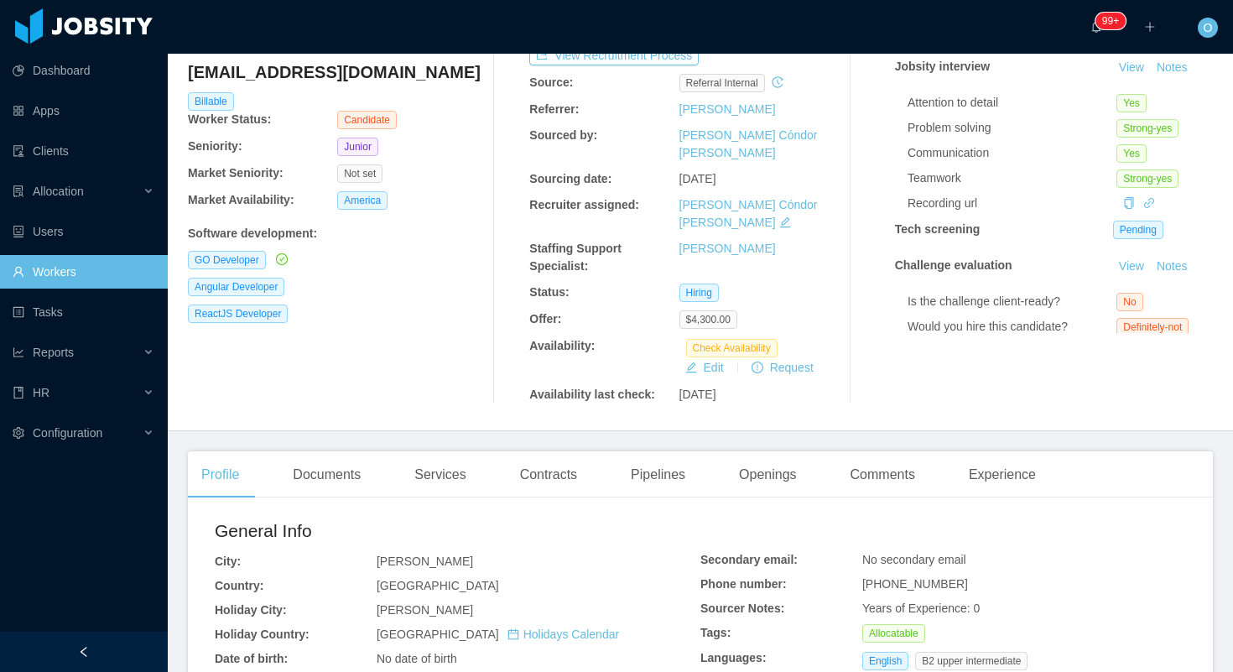
scroll to position [139, 0]
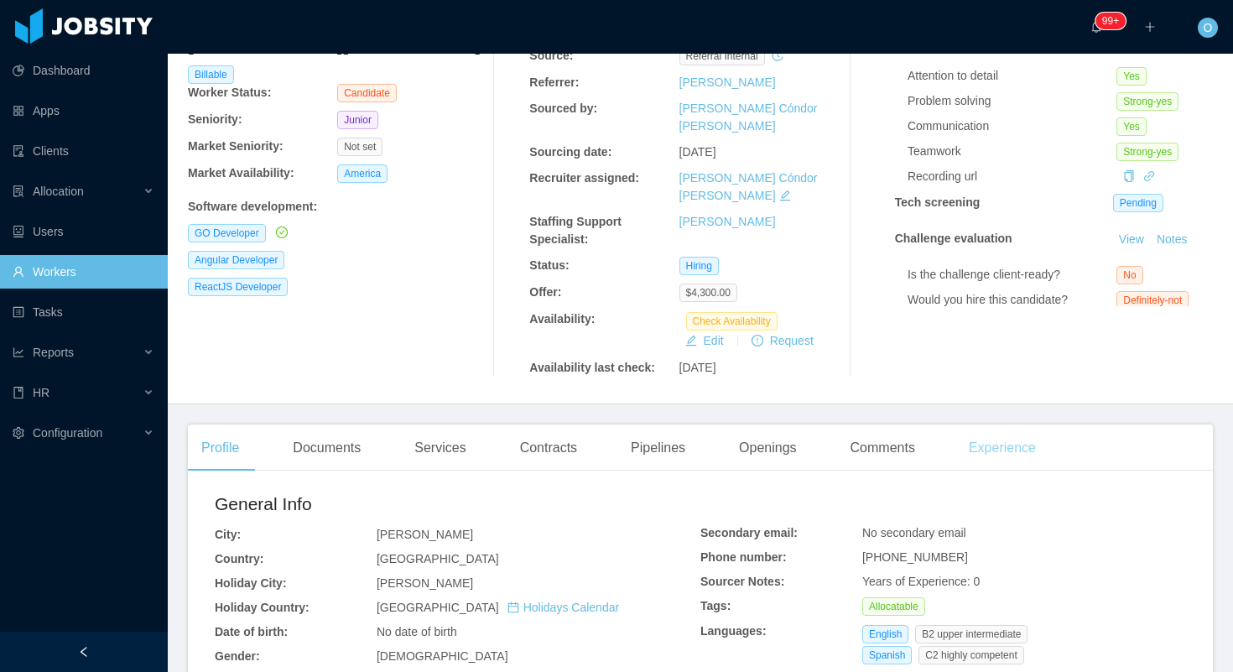
click at [997, 425] on div "Experience" at bounding box center [1003, 448] width 94 height 47
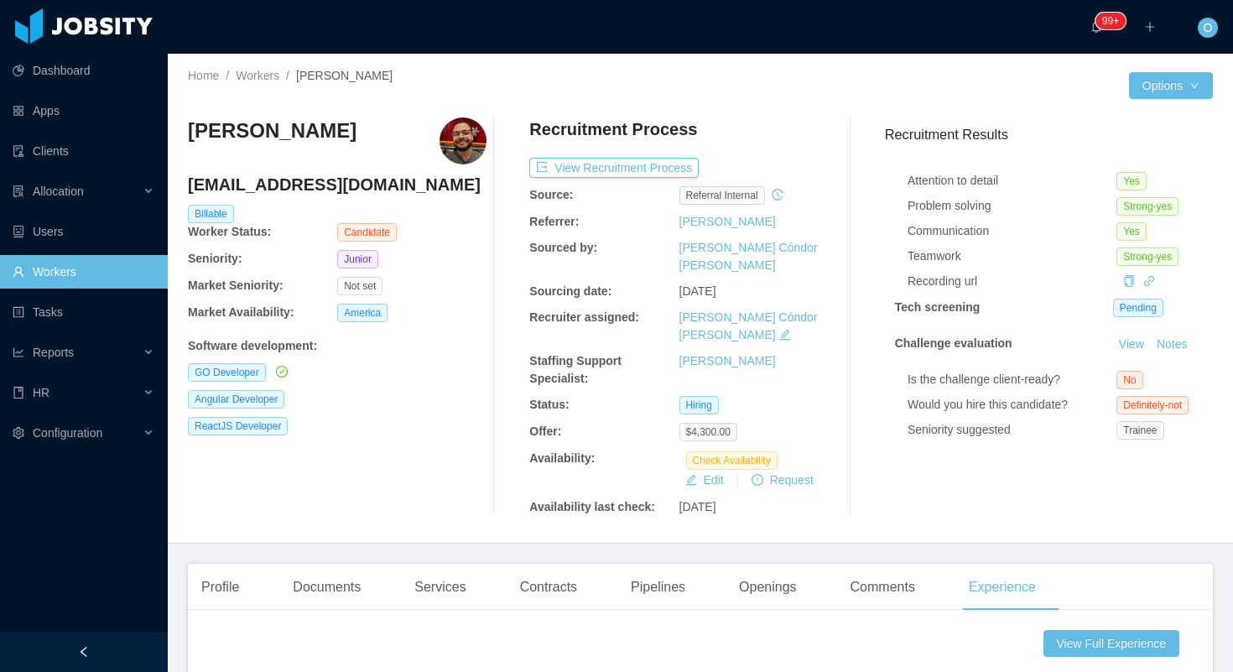
scroll to position [102, 0]
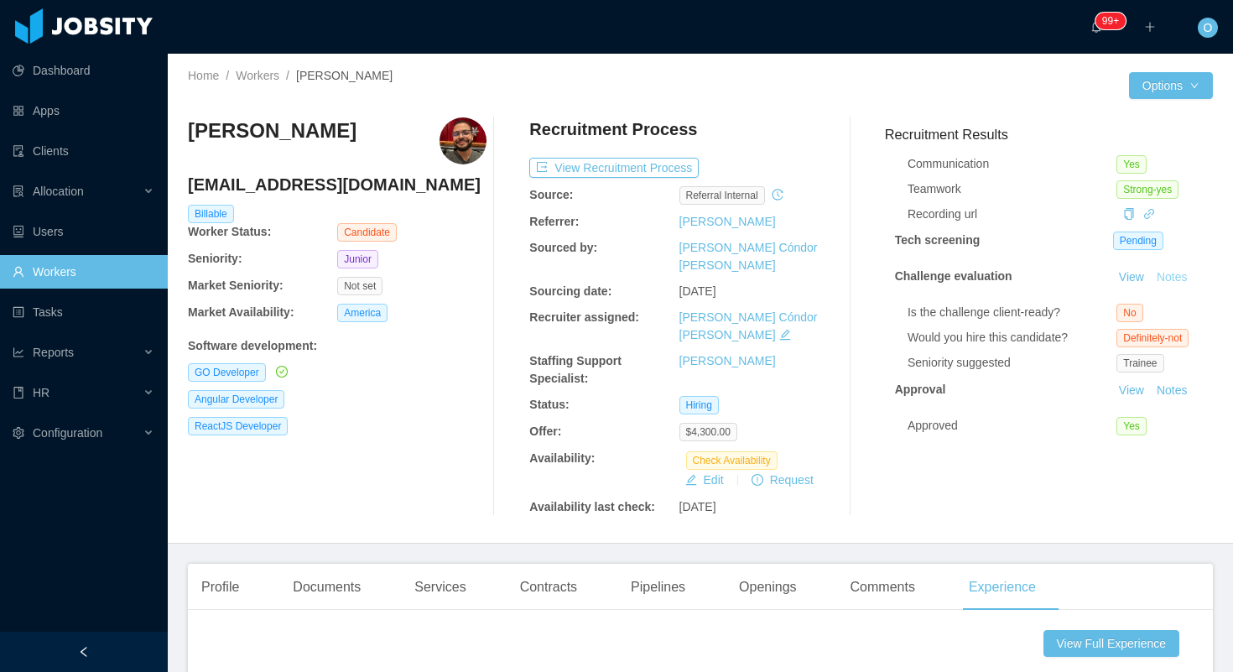
click at [1172, 279] on button "Notes" at bounding box center [1172, 278] width 44 height 20
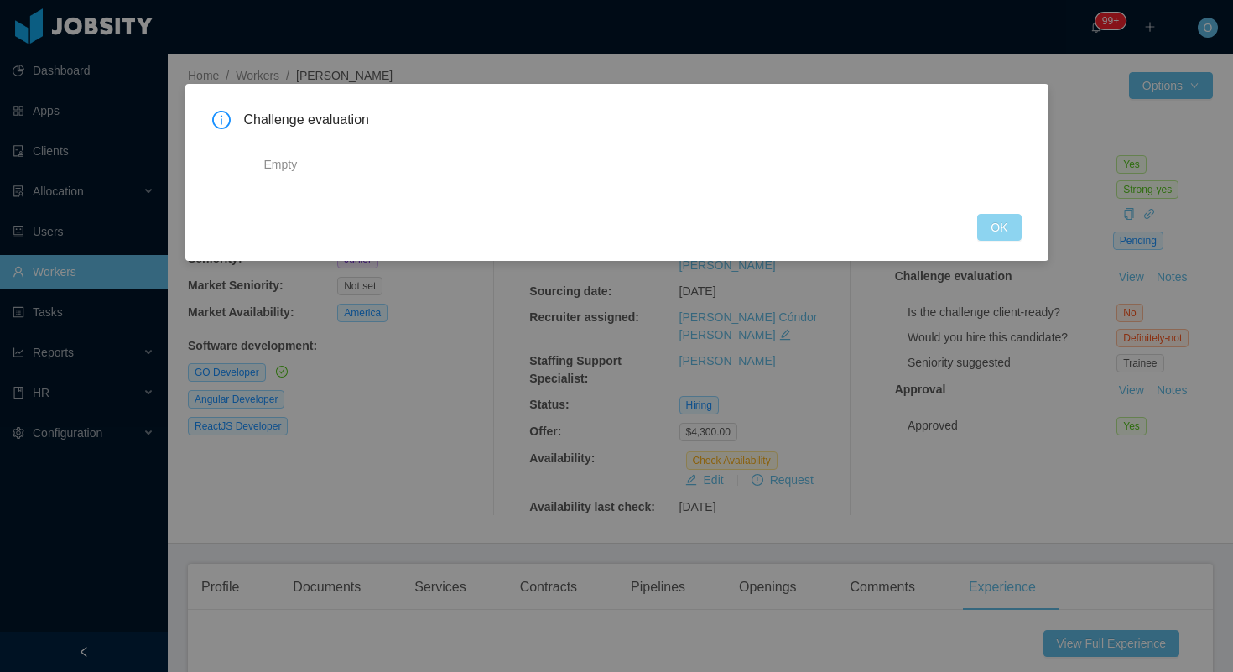
click at [1004, 227] on button "OK" at bounding box center [999, 227] width 44 height 27
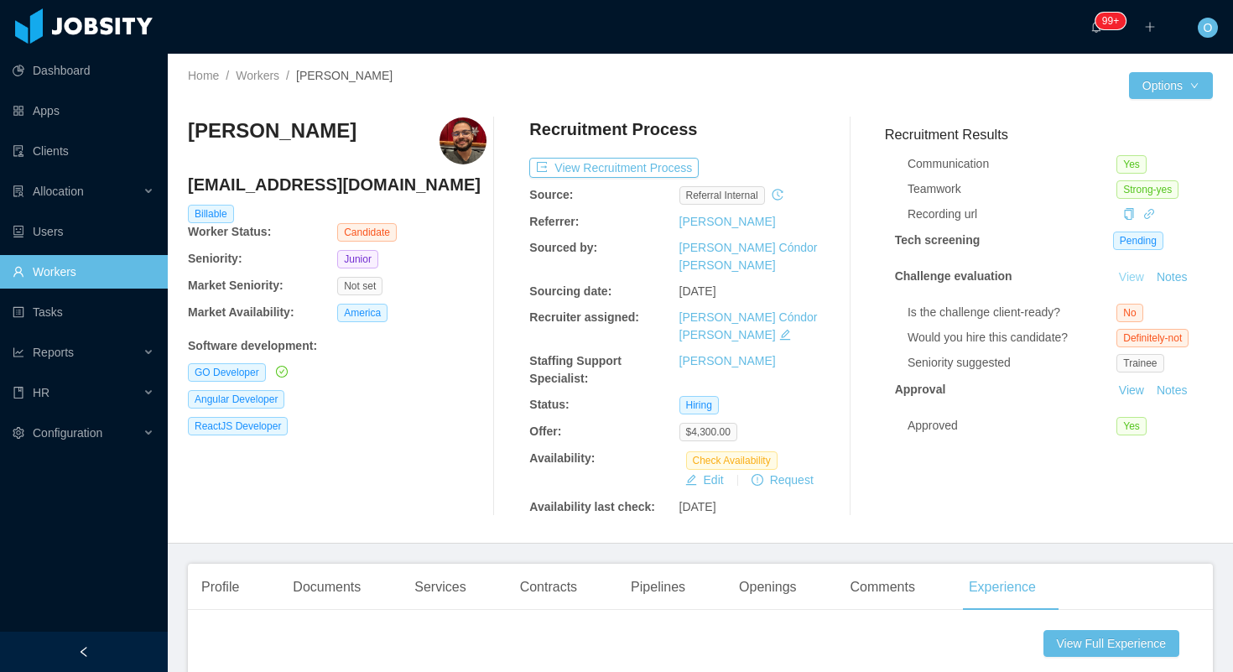
click at [1131, 278] on link "View" at bounding box center [1131, 276] width 37 height 13
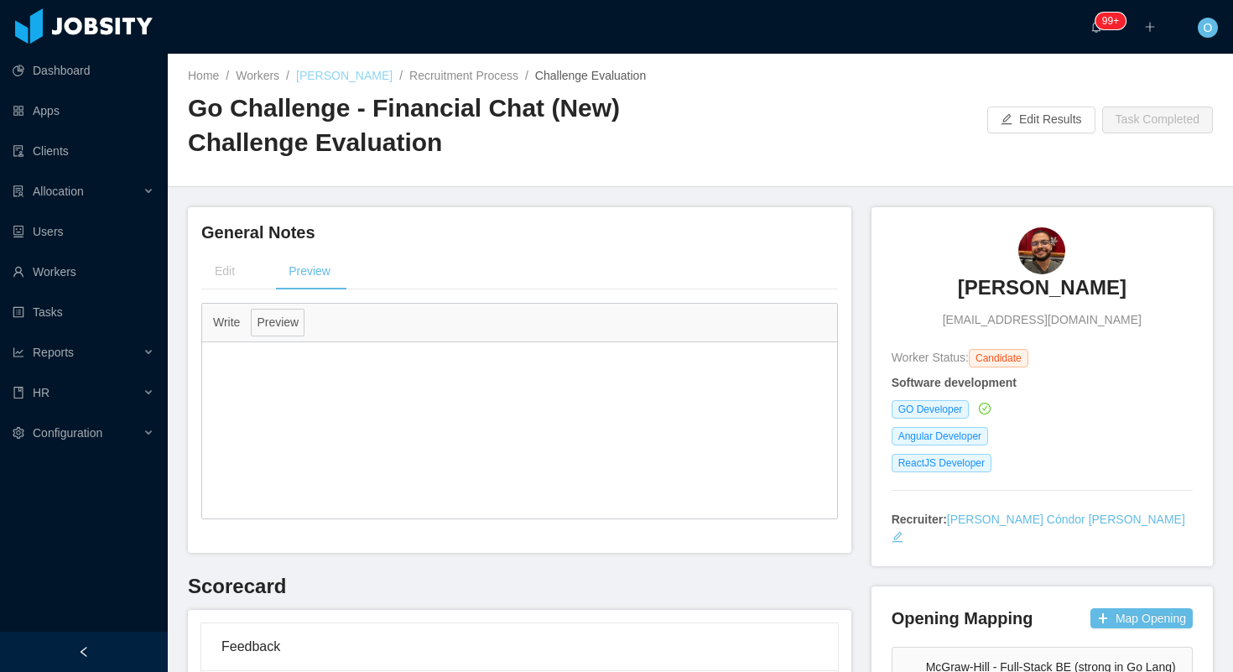
click at [393, 70] on link "Rayni Nuñez Espino" at bounding box center [344, 75] width 96 height 13
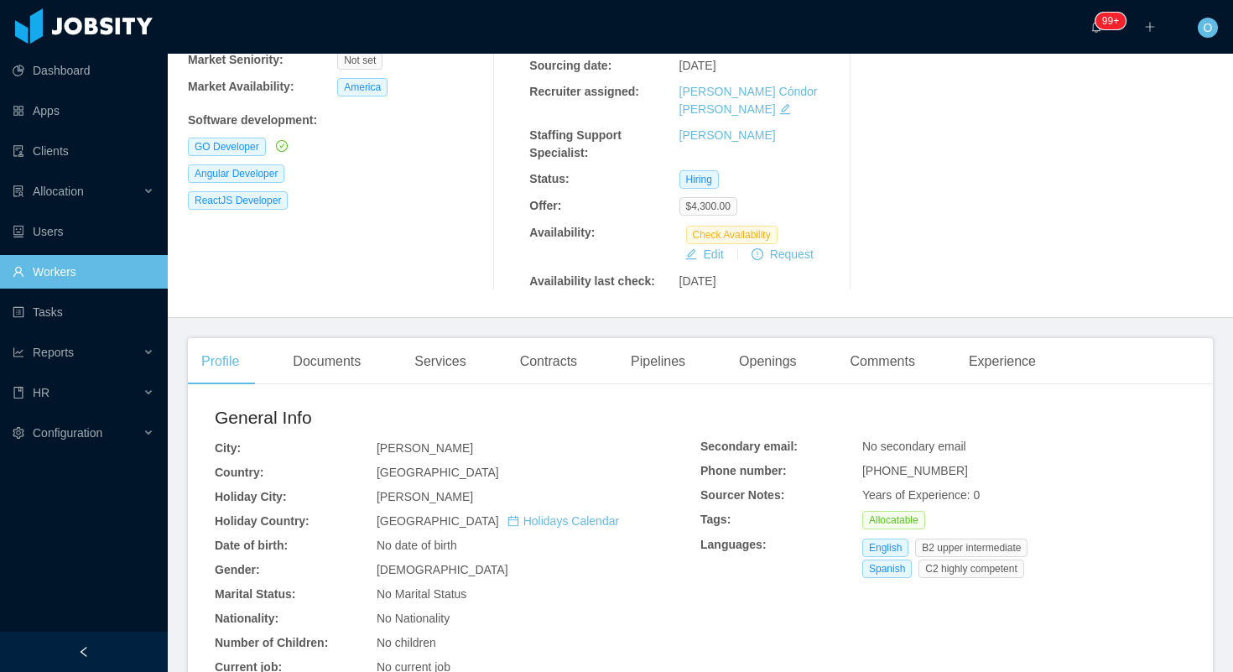
scroll to position [233, 0]
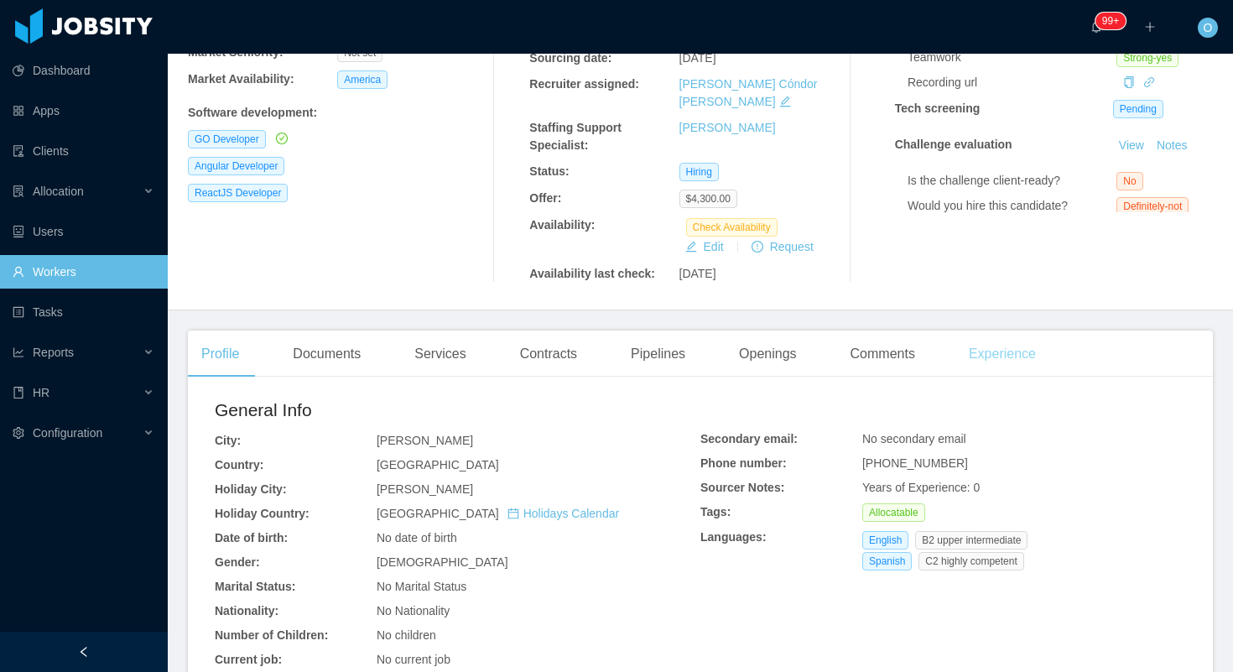
click at [1040, 331] on div "Experience" at bounding box center [1003, 354] width 94 height 47
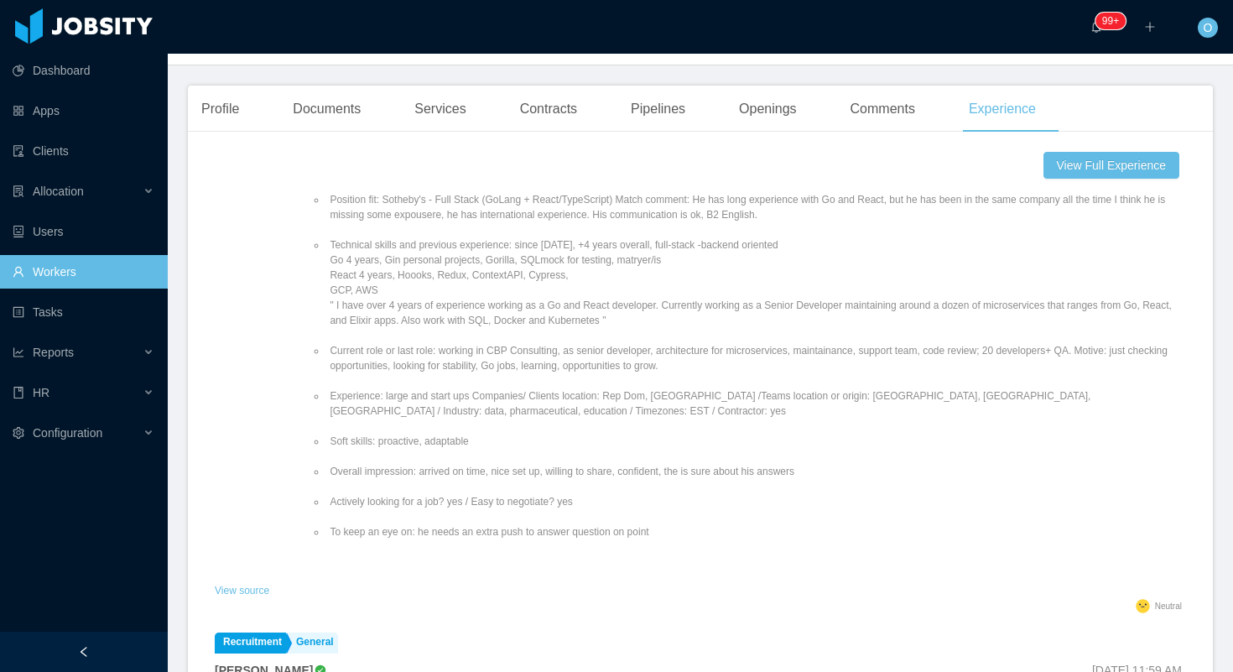
scroll to position [690, 0]
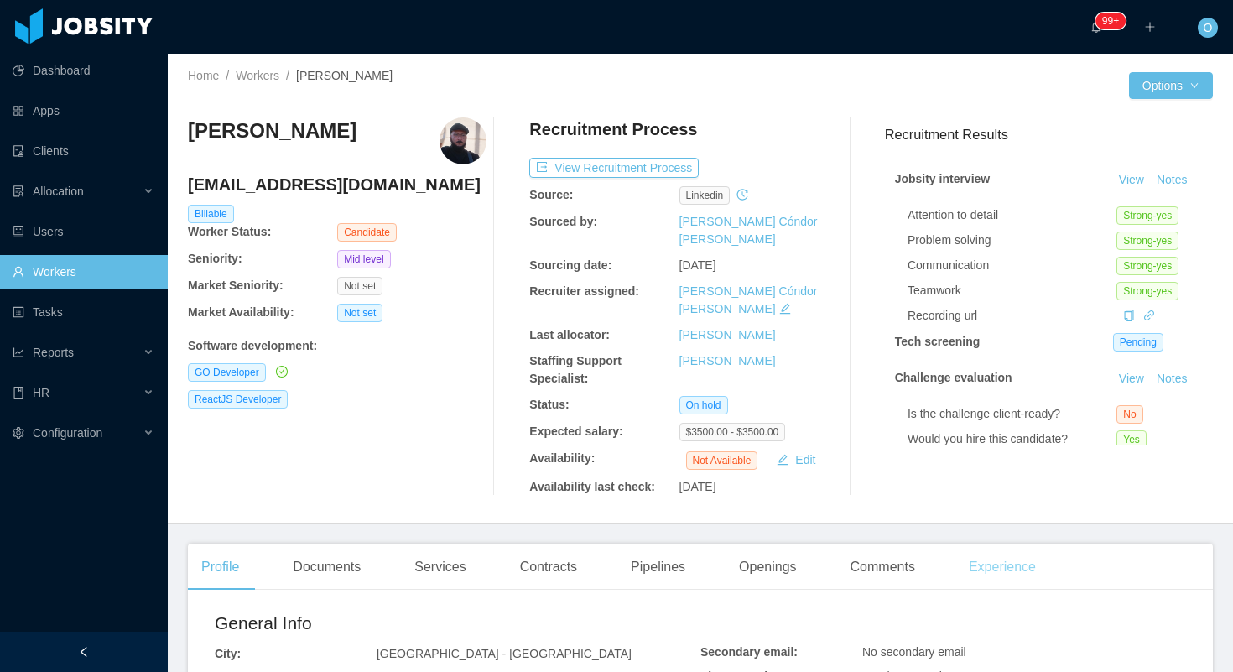
click at [1019, 544] on div "Experience" at bounding box center [1003, 567] width 94 height 47
